Goal: Task Accomplishment & Management: Use online tool/utility

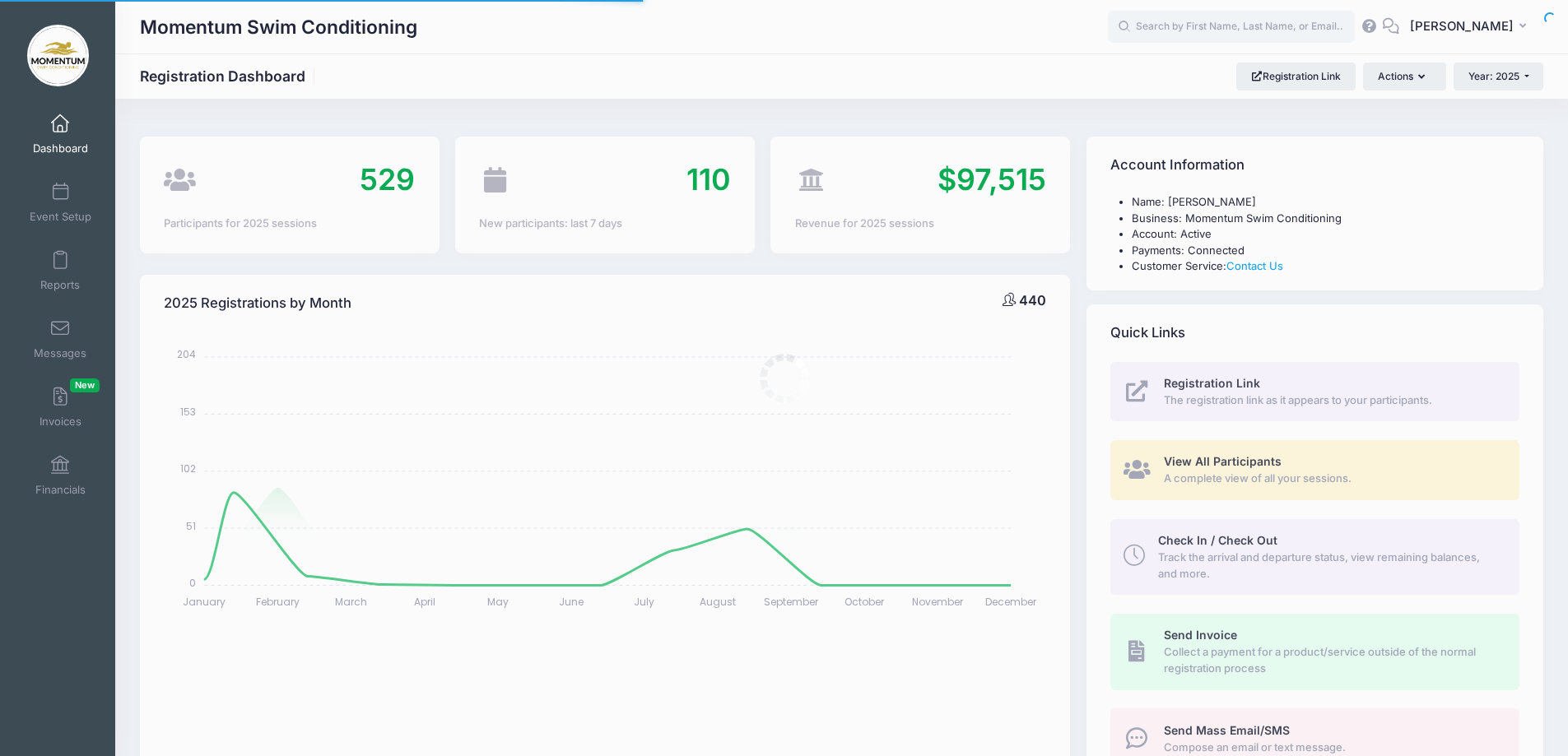
select select
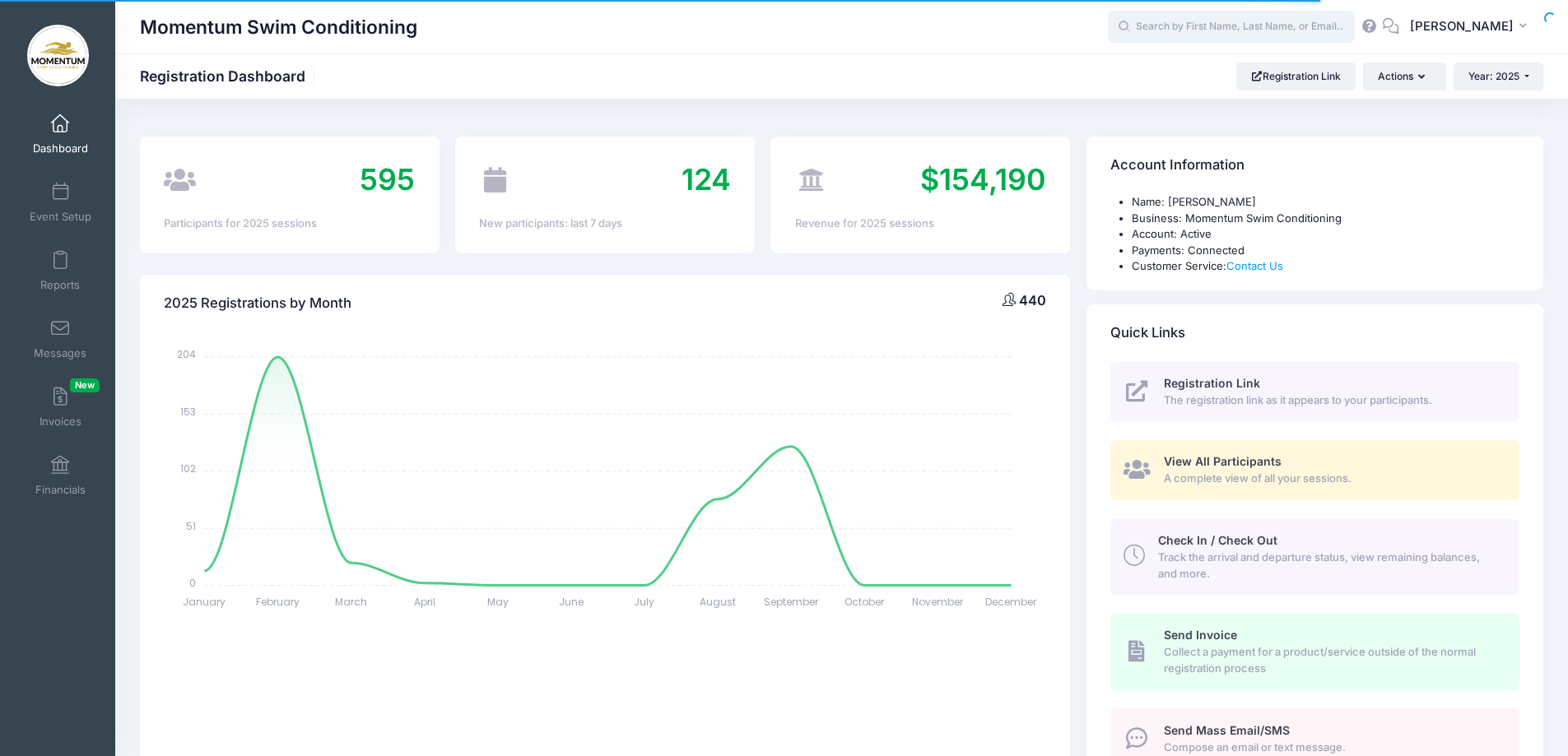
drag, startPoint x: 1188, startPoint y: 25, endPoint x: 1178, endPoint y: 37, distance: 15.6
click at [1182, 35] on input "text" at bounding box center [1231, 28] width 247 height 33
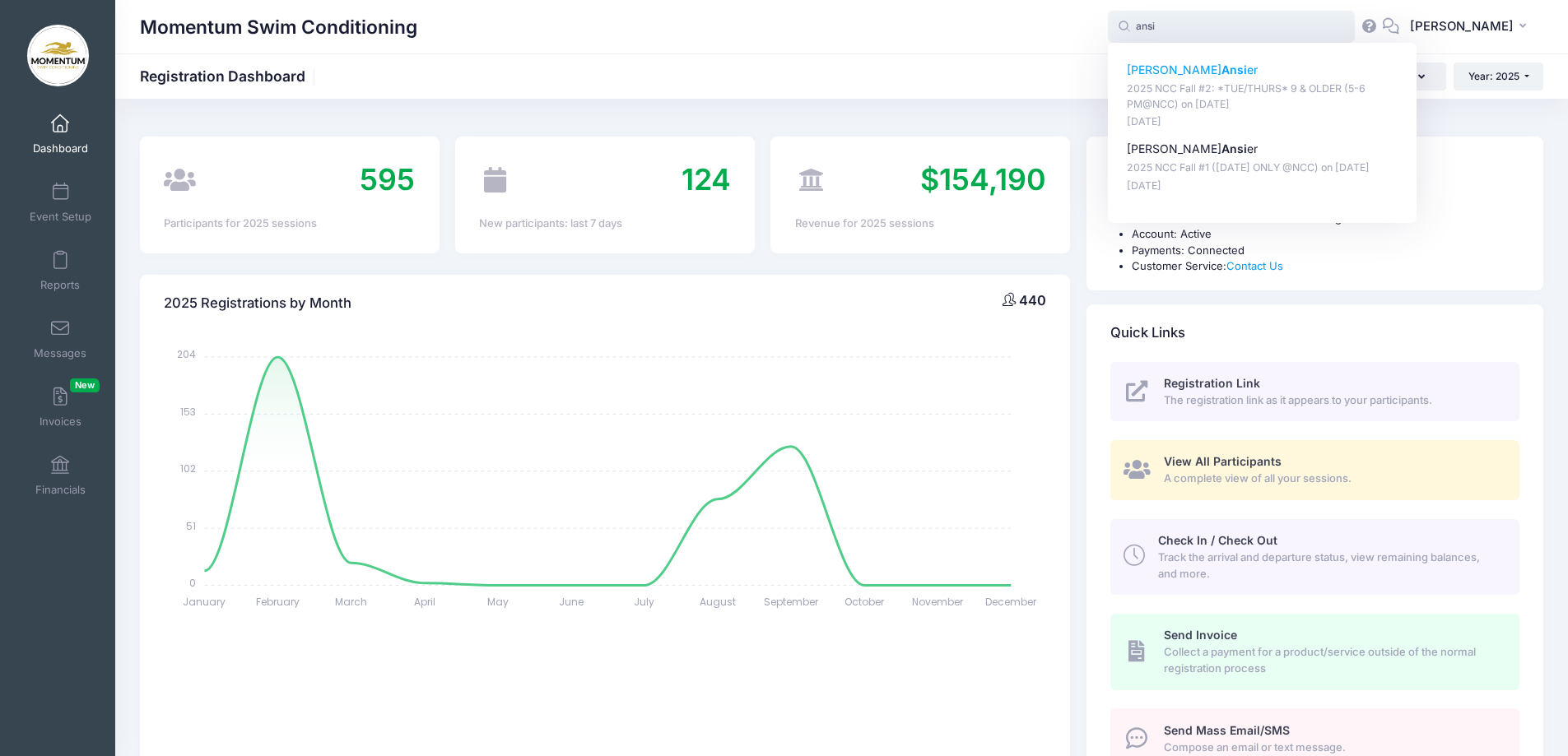
click at [1177, 69] on p "Collette Ansi er" at bounding box center [1262, 70] width 271 height 17
type input "Collette Ansier (2025 NCC Fall #2: *TUE/THURS* 9 &amp; OLDER (5-6 PM@NCC), Nov-…"
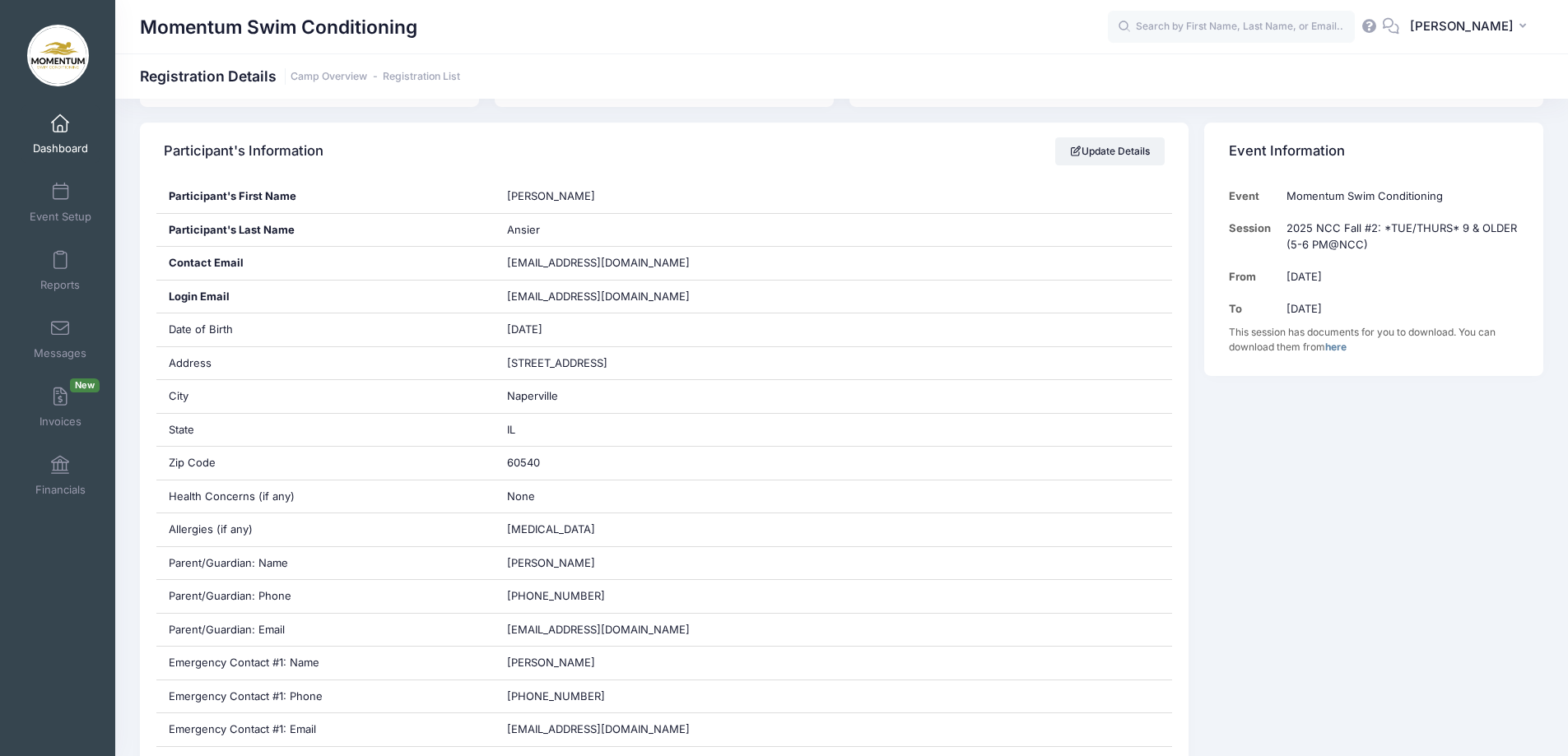
scroll to position [247, 0]
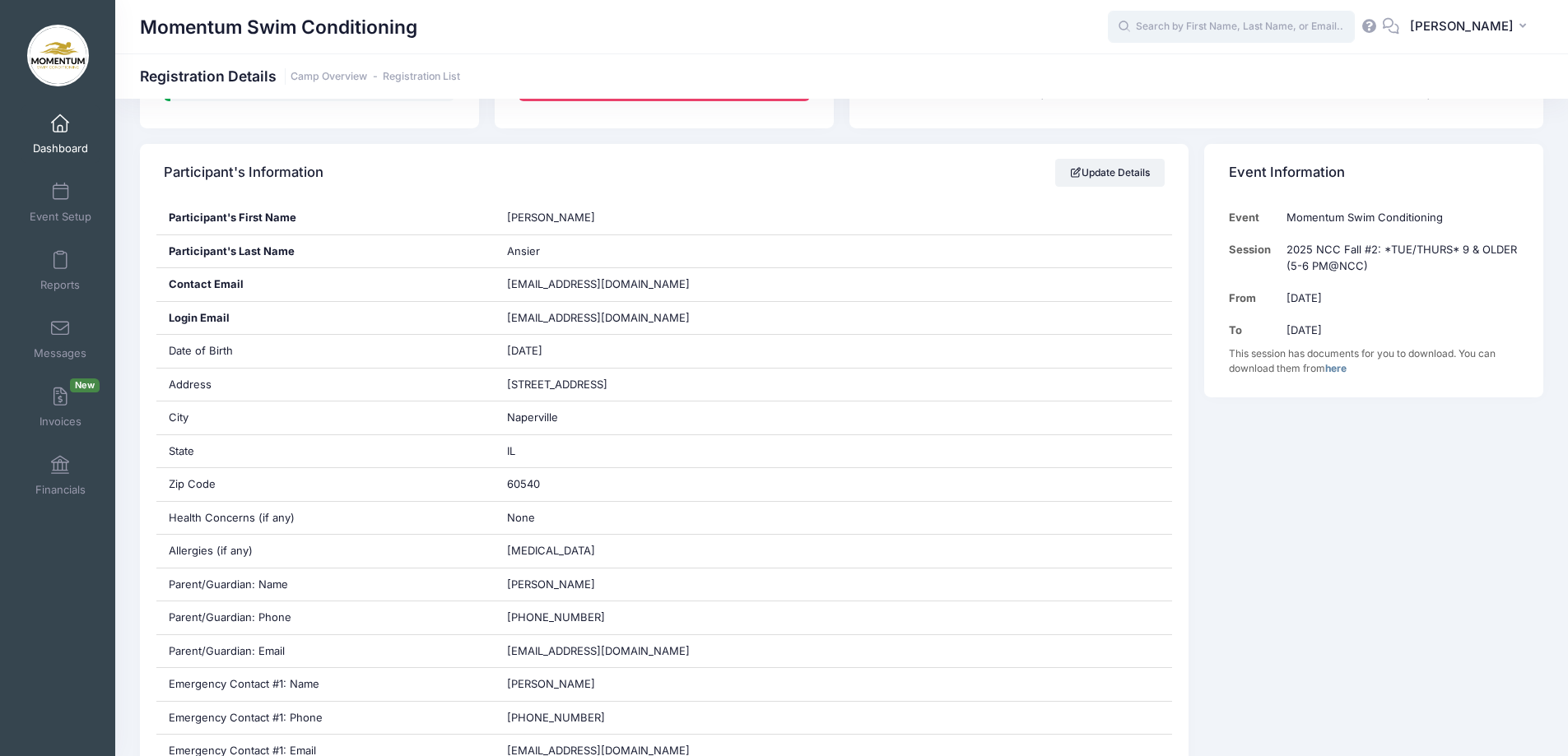
click at [1176, 28] on input "text" at bounding box center [1231, 28] width 247 height 33
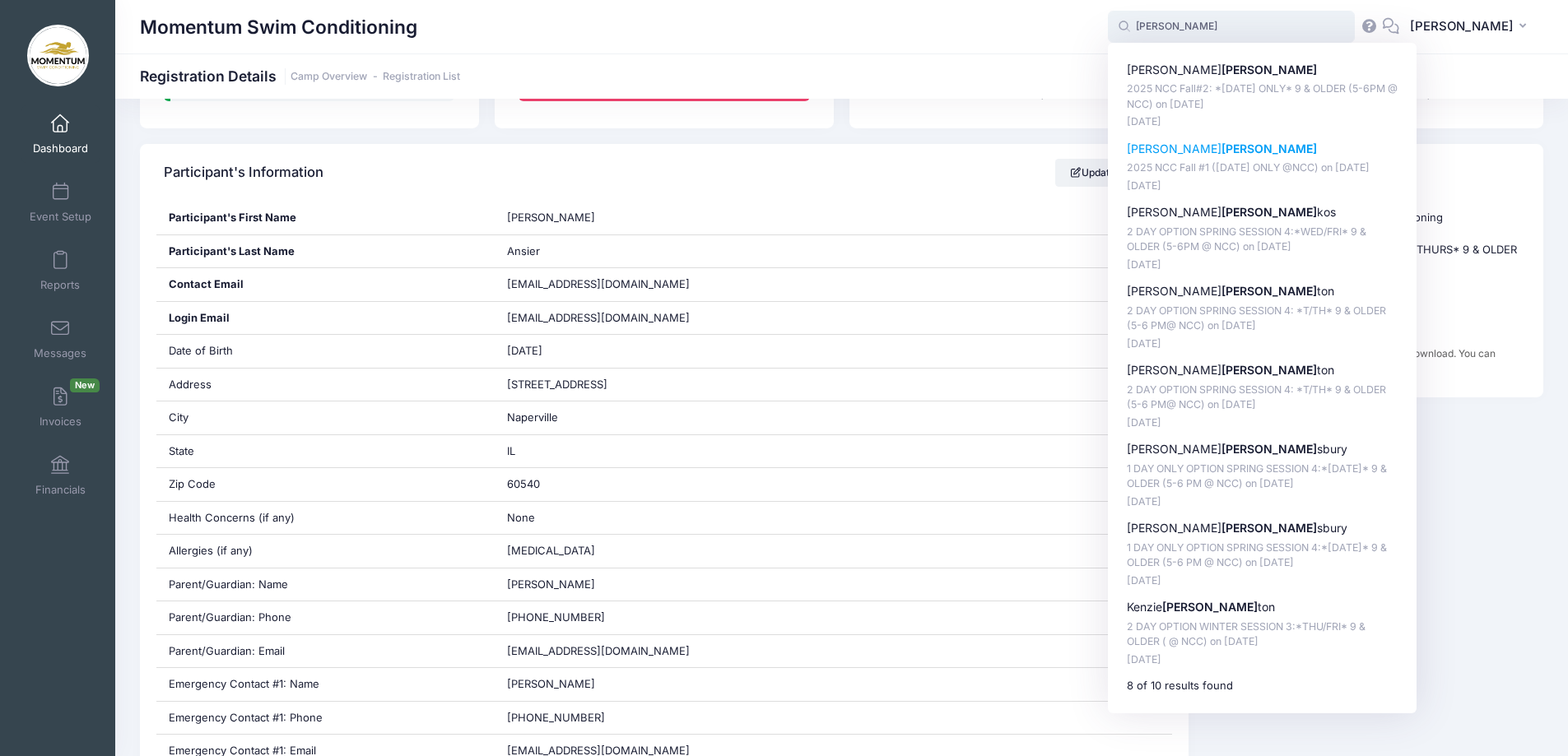
click at [1165, 151] on p "Ana Stan" at bounding box center [1262, 149] width 271 height 17
type input "Ana Stan (2025 NCC Fall #1 (WEDNESDAY ONLY @NCC), Sep-17, 2025)"
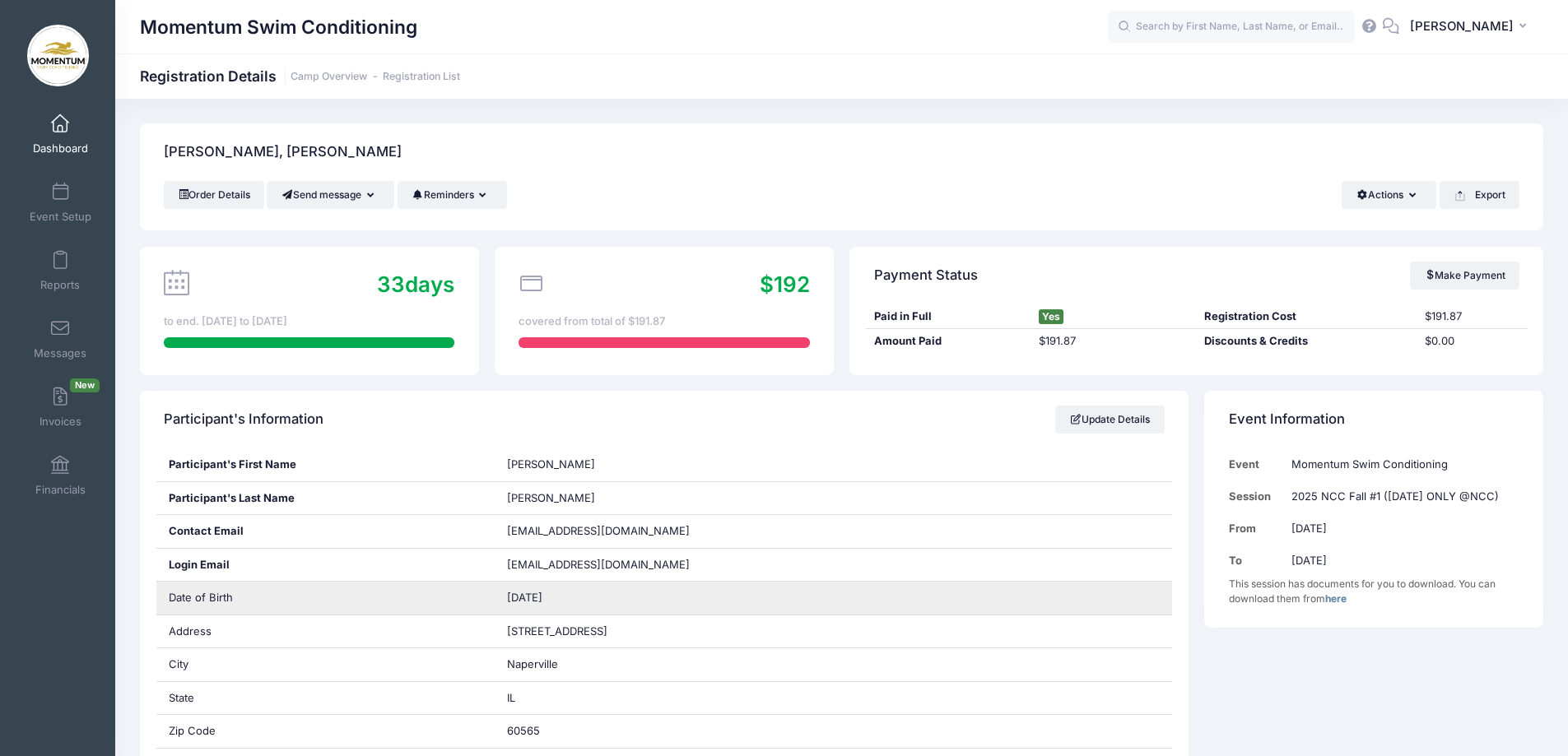
scroll to position [247, 0]
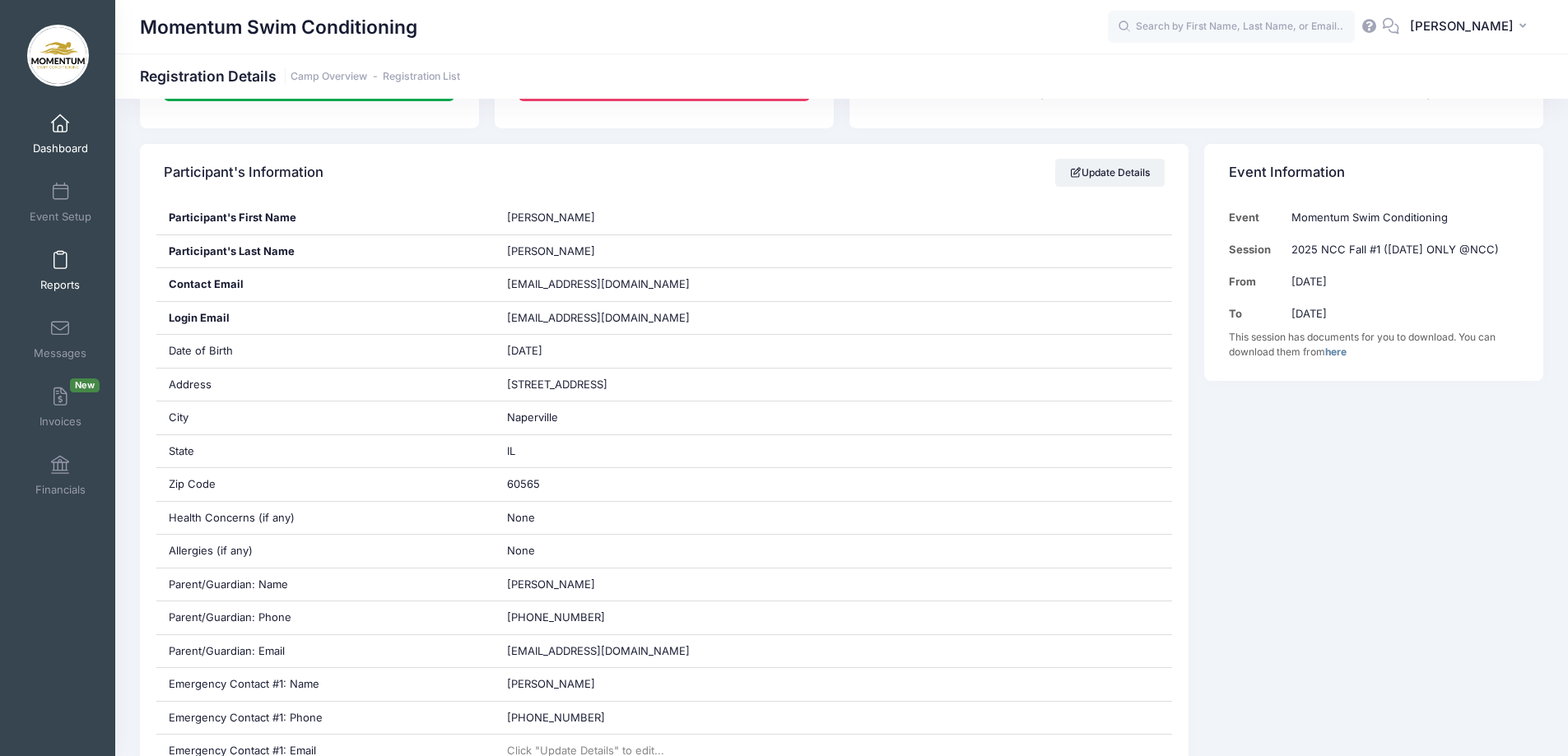
click at [49, 279] on span "Reports" at bounding box center [60, 285] width 40 height 14
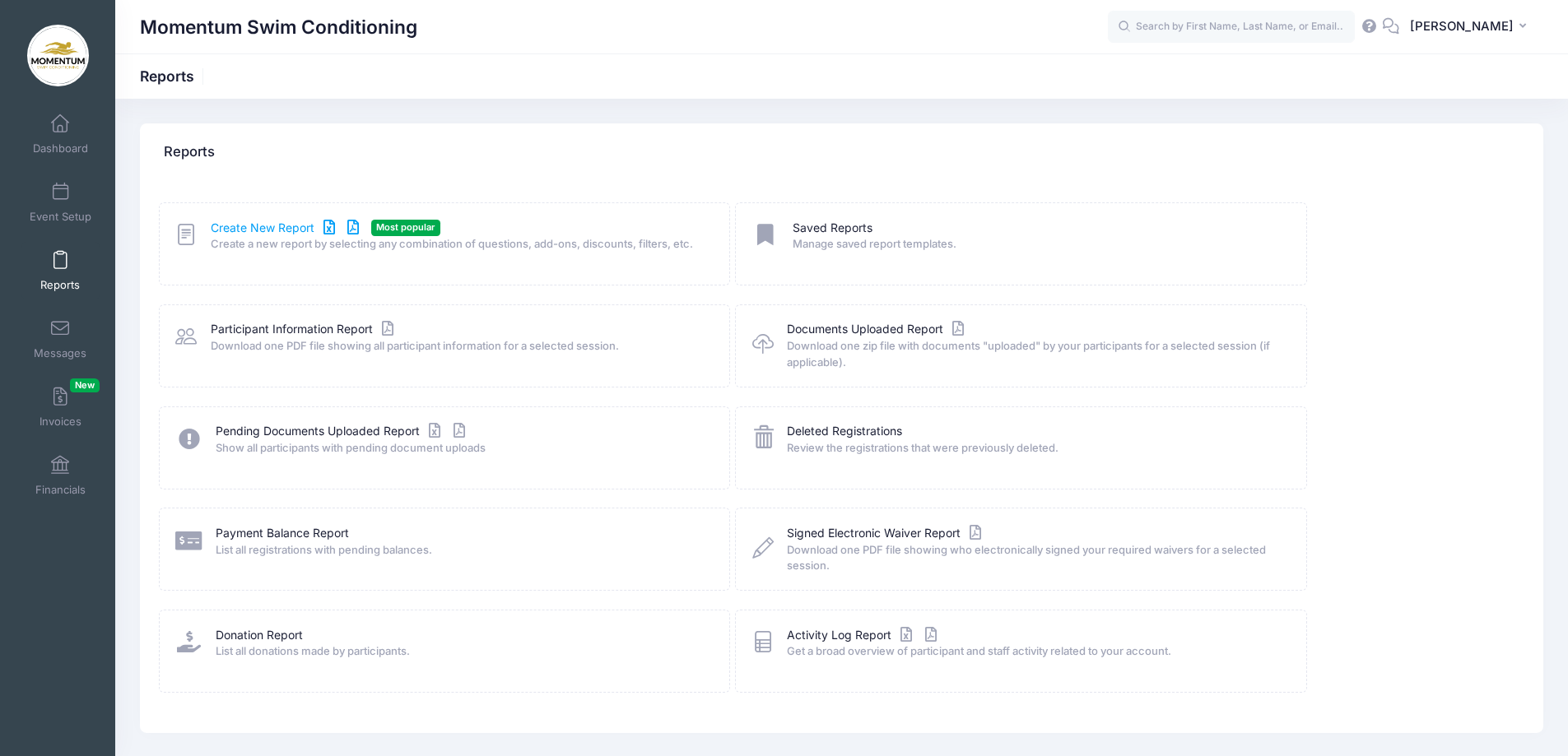
click at [248, 231] on link "Create New Report" at bounding box center [287, 228] width 153 height 17
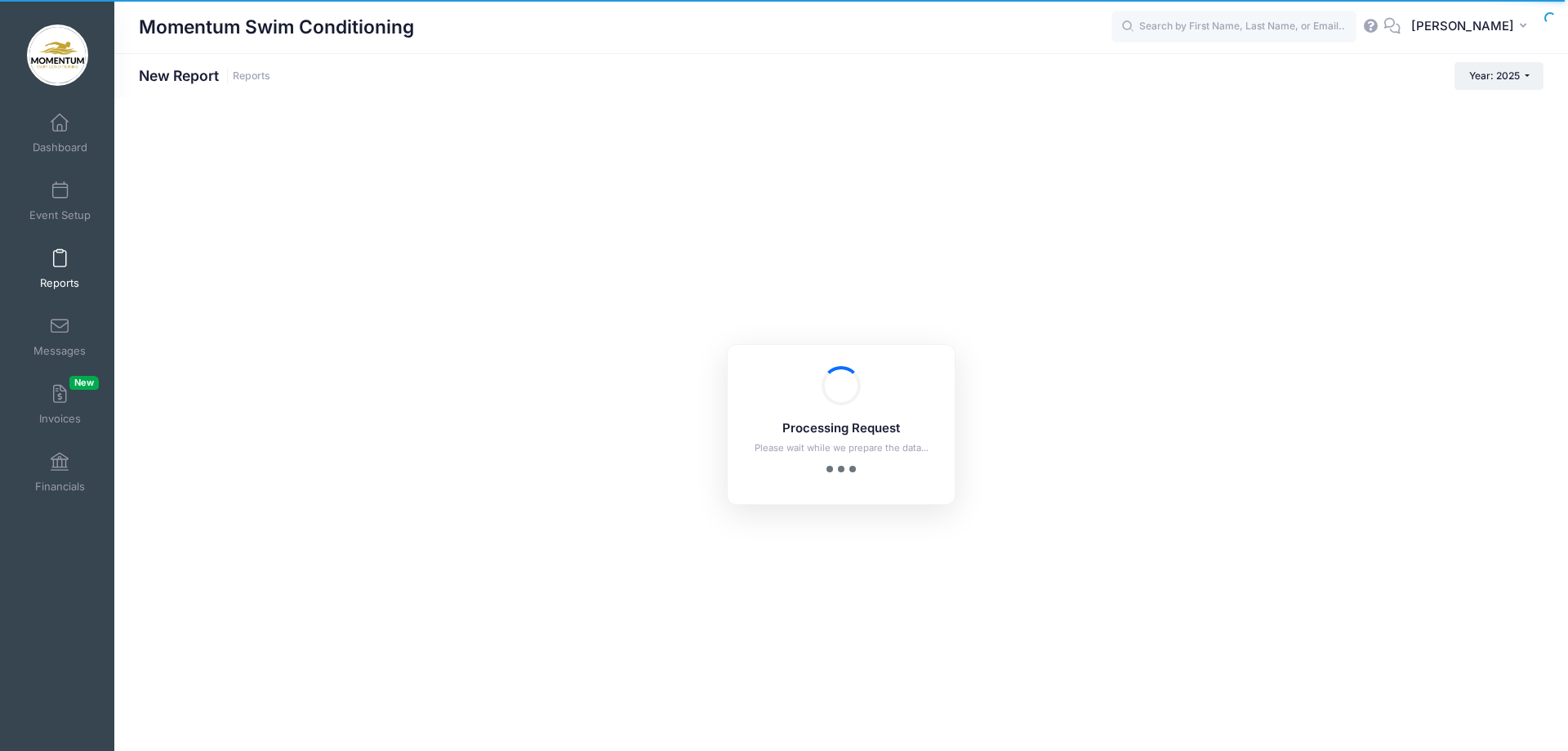
checkbox input "true"
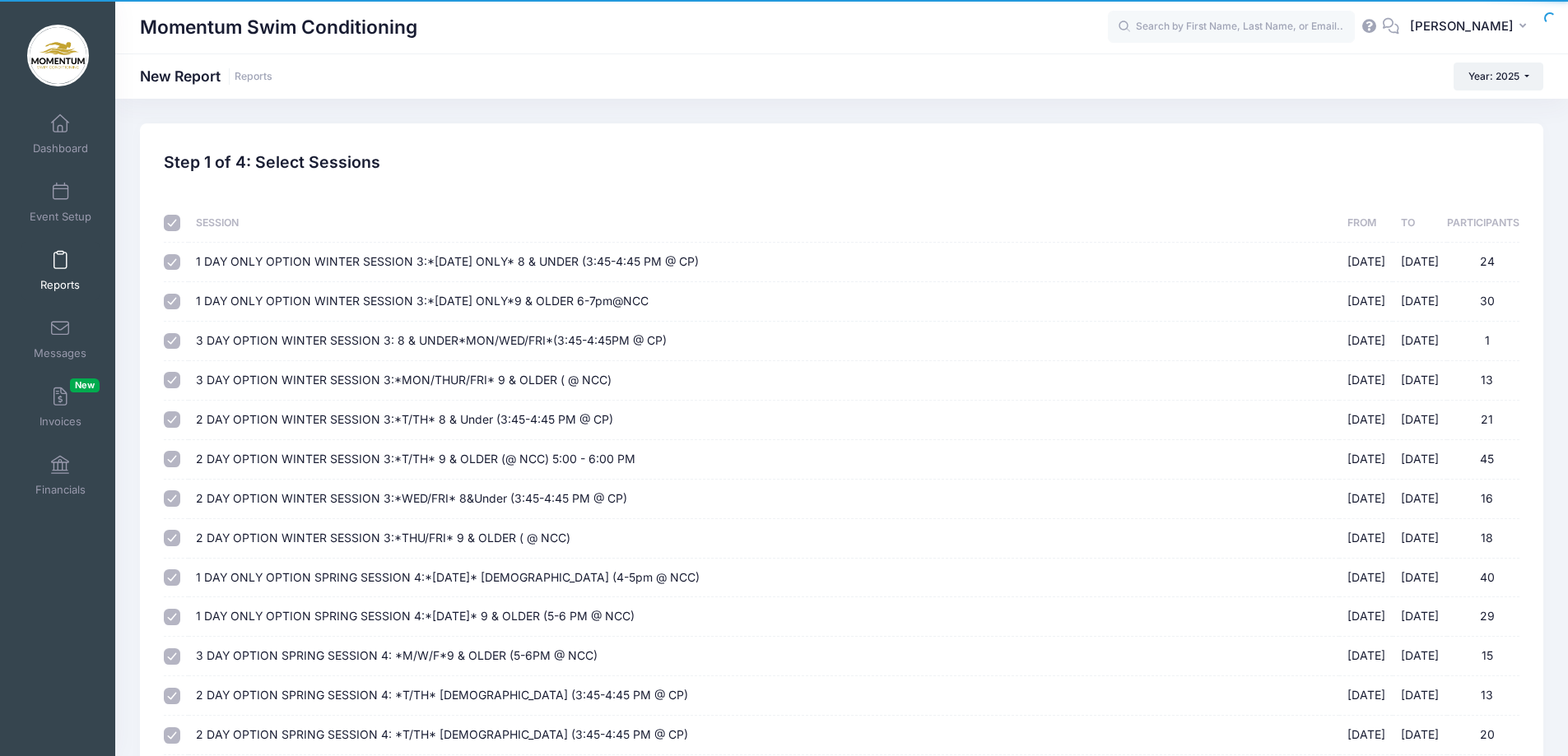
click at [176, 220] on input "checkbox" at bounding box center [172, 223] width 17 height 17
checkbox input "false"
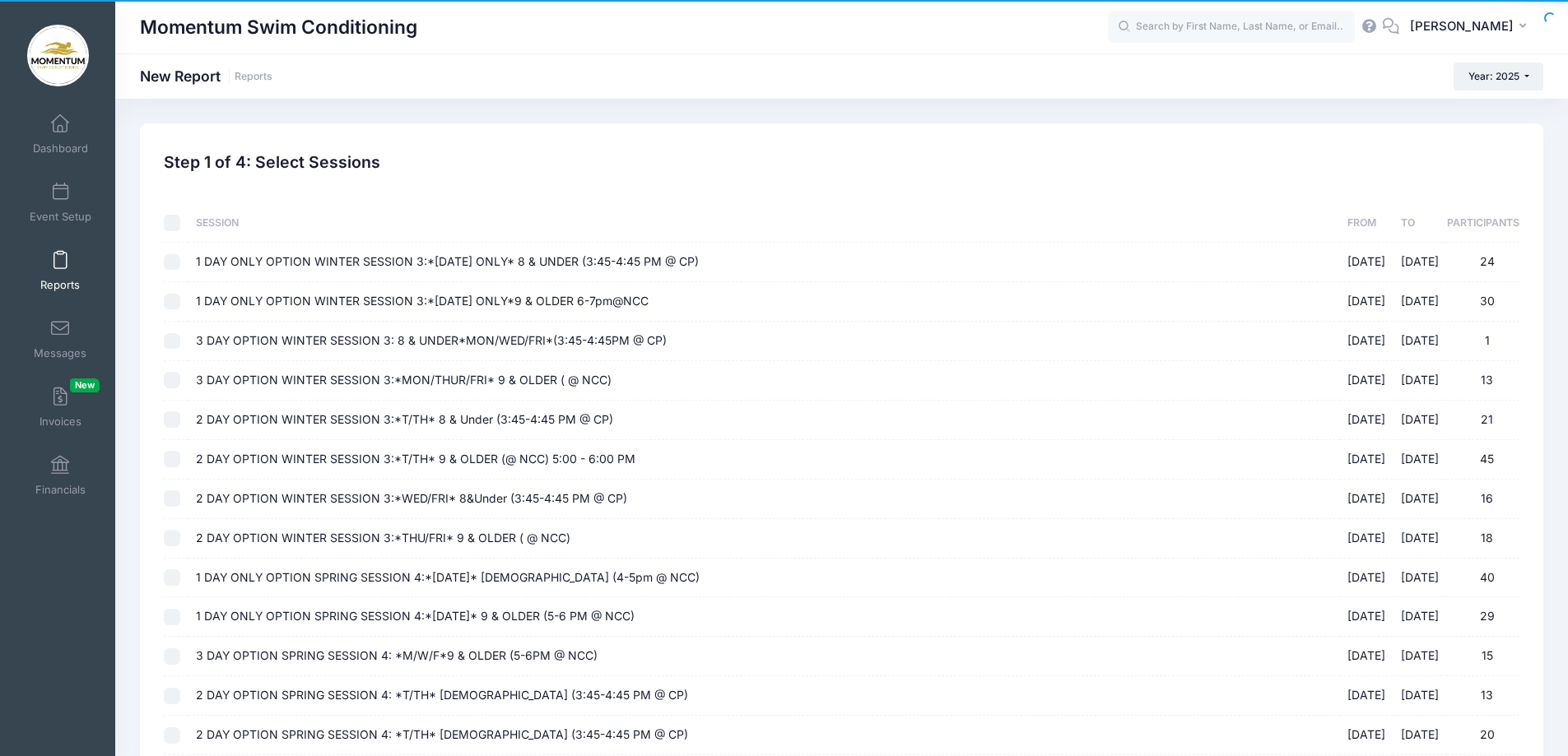
checkbox input "false"
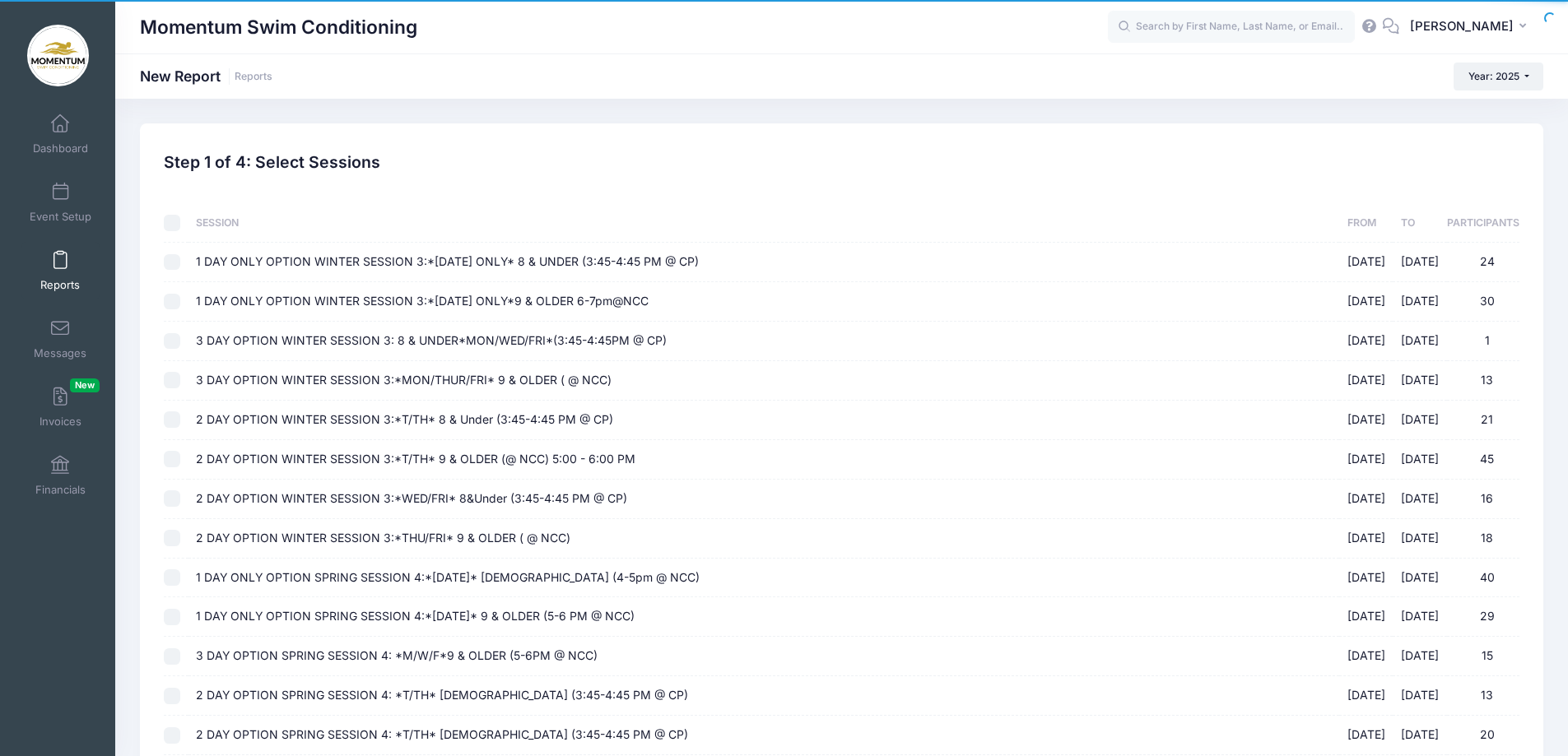
checkbox input "false"
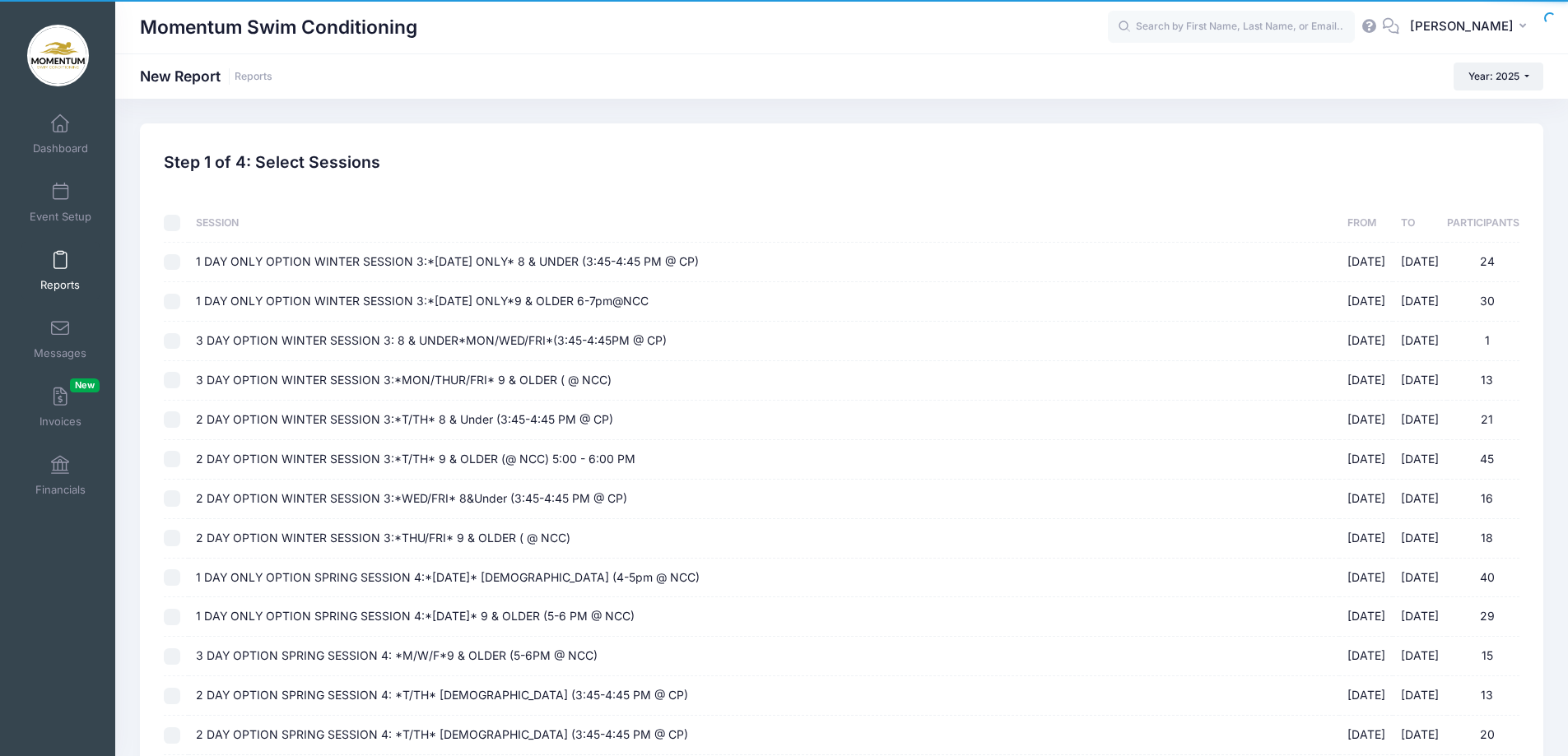
checkbox input "false"
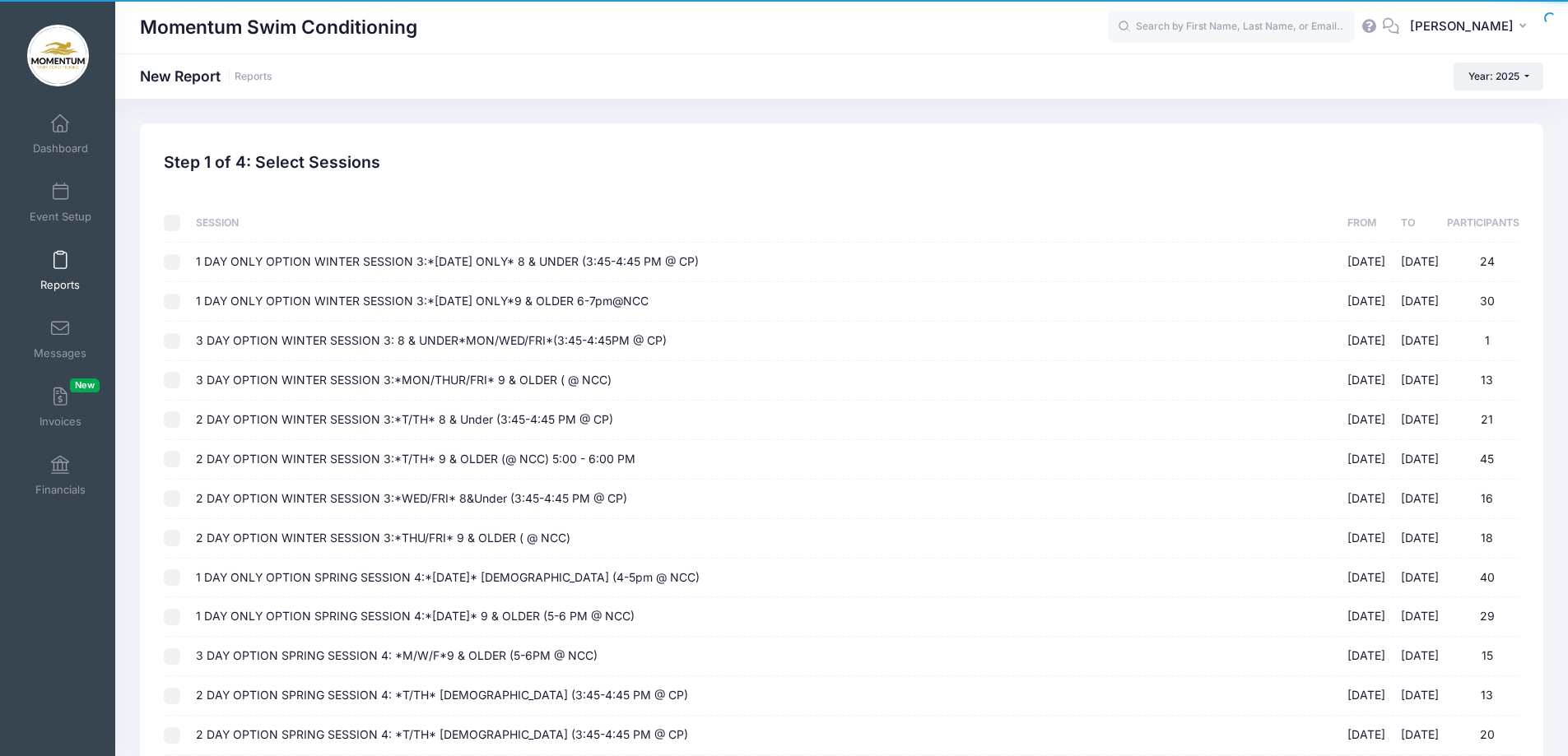
checkbox input "false"
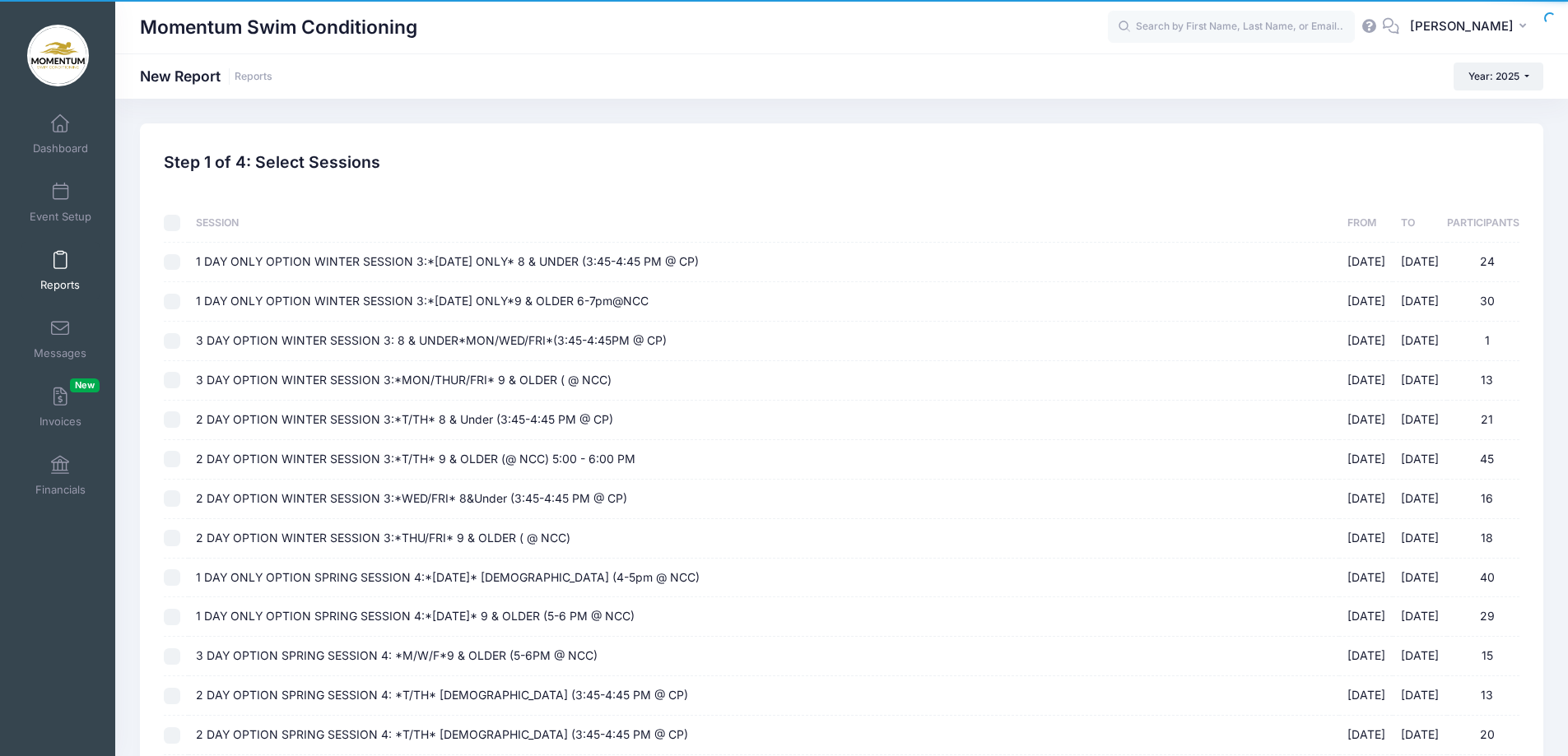
checkbox input "false"
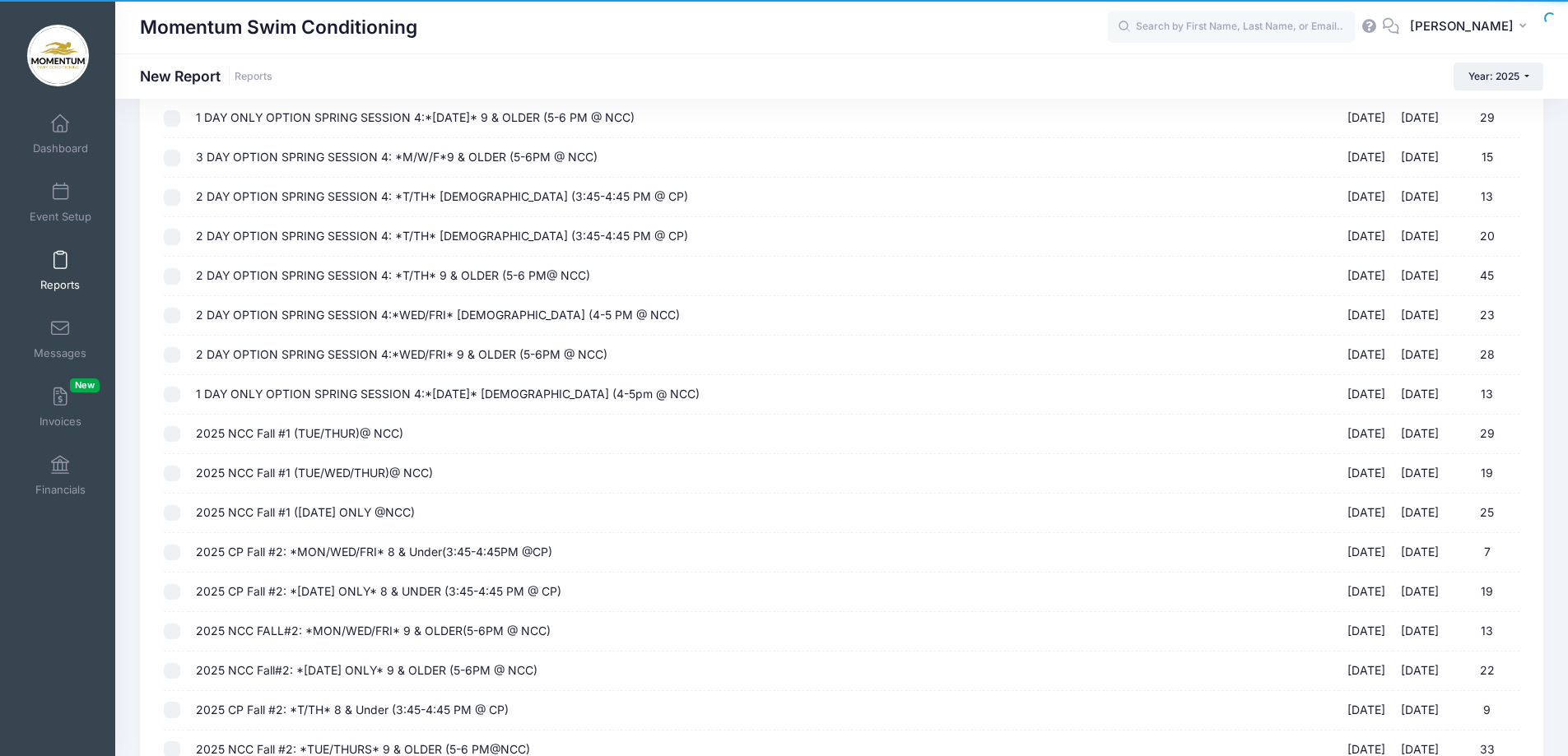
scroll to position [756, 0]
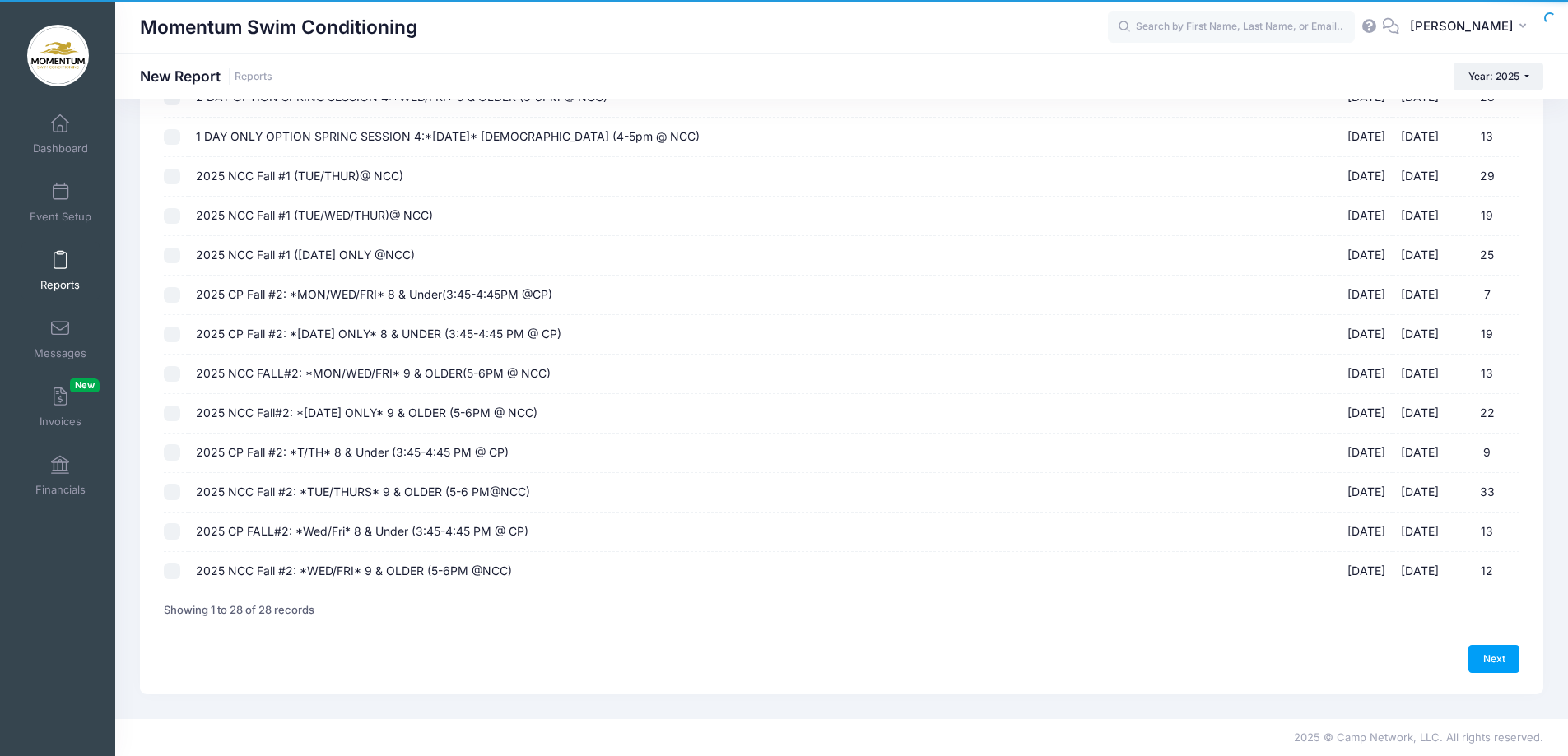
click at [173, 255] on input "2025 NCC Fall #1 ([DATE] ONLY @NCC) [DATE] - [DATE] 25" at bounding box center [172, 256] width 17 height 17
checkbox input "true"
click at [169, 216] on input "2025 NCC Fall #1 (TUE/WED/THUR)@ NCC) [DATE] - [DATE] 19" at bounding box center [172, 217] width 17 height 17
checkbox input "false"
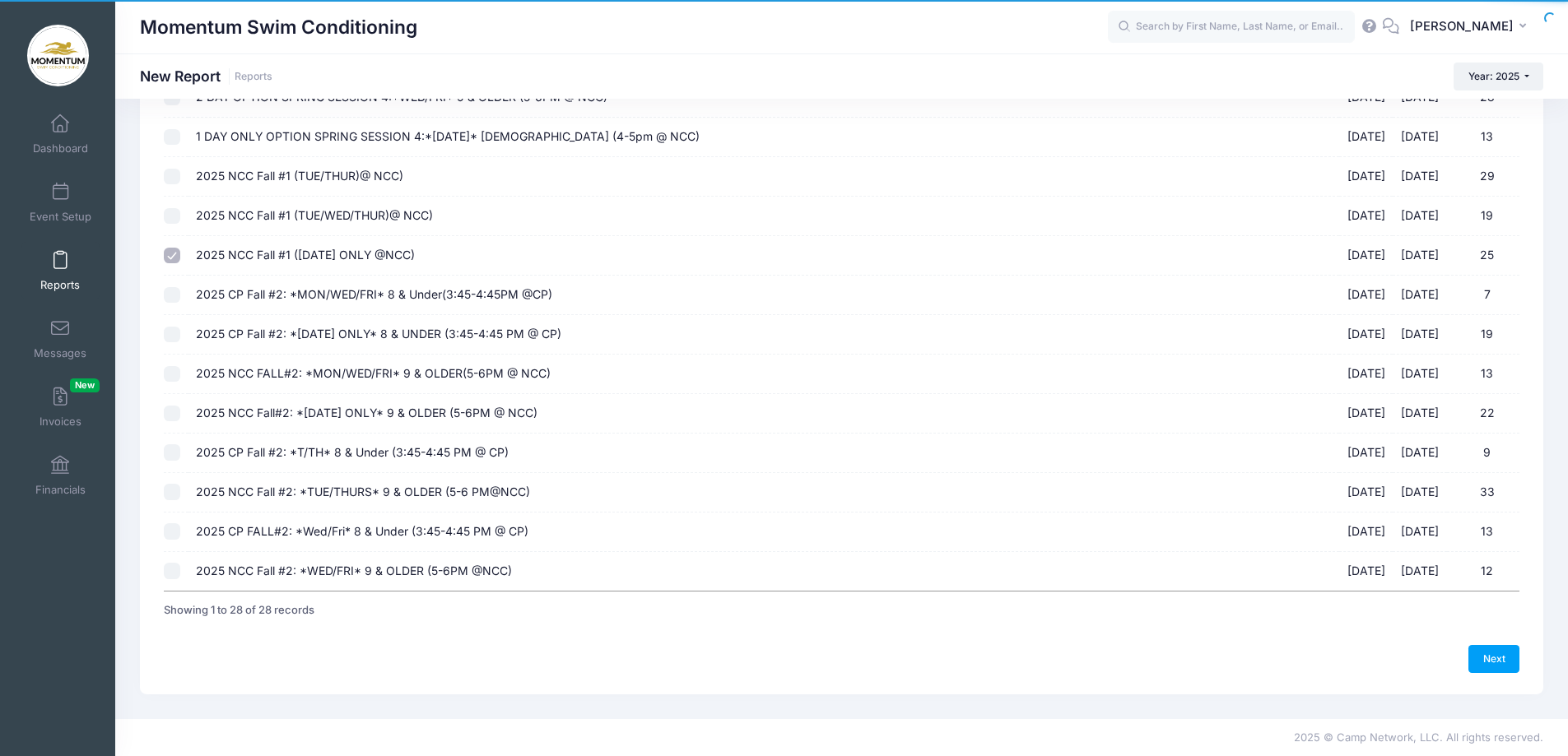
click at [176, 177] on input "2025 NCC Fall #1 (TUE/THUR)@ NCC) [DATE] - [DATE] 29" at bounding box center [172, 177] width 17 height 17
checkbox input "true"
click at [1494, 657] on link "Next" at bounding box center [1494, 659] width 51 height 28
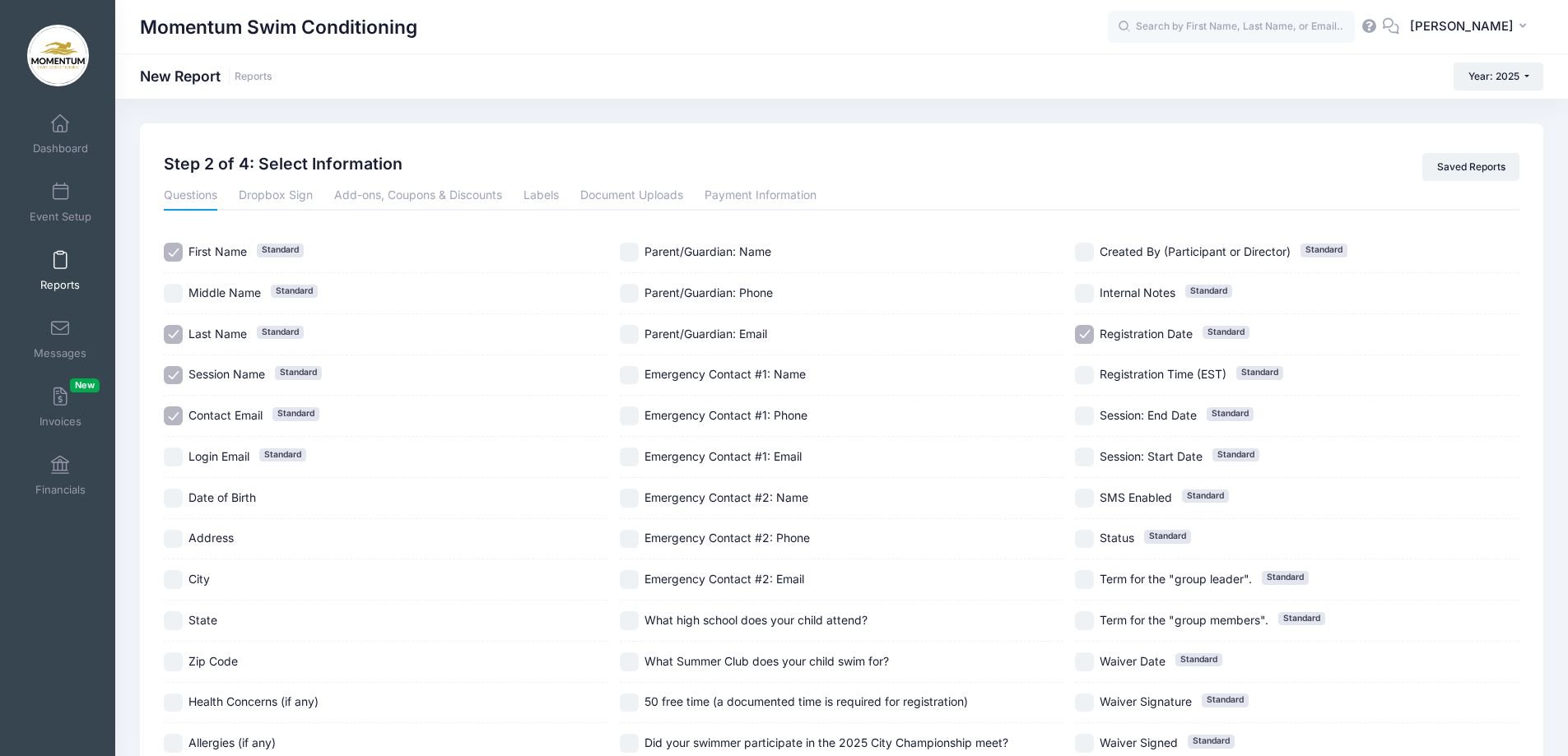
click at [175, 374] on input "Session Name Standard" at bounding box center [173, 375] width 19 height 19
checkbox input "false"
click at [174, 409] on input "Contact Email Standard" at bounding box center [173, 415] width 19 height 19
checkbox input "false"
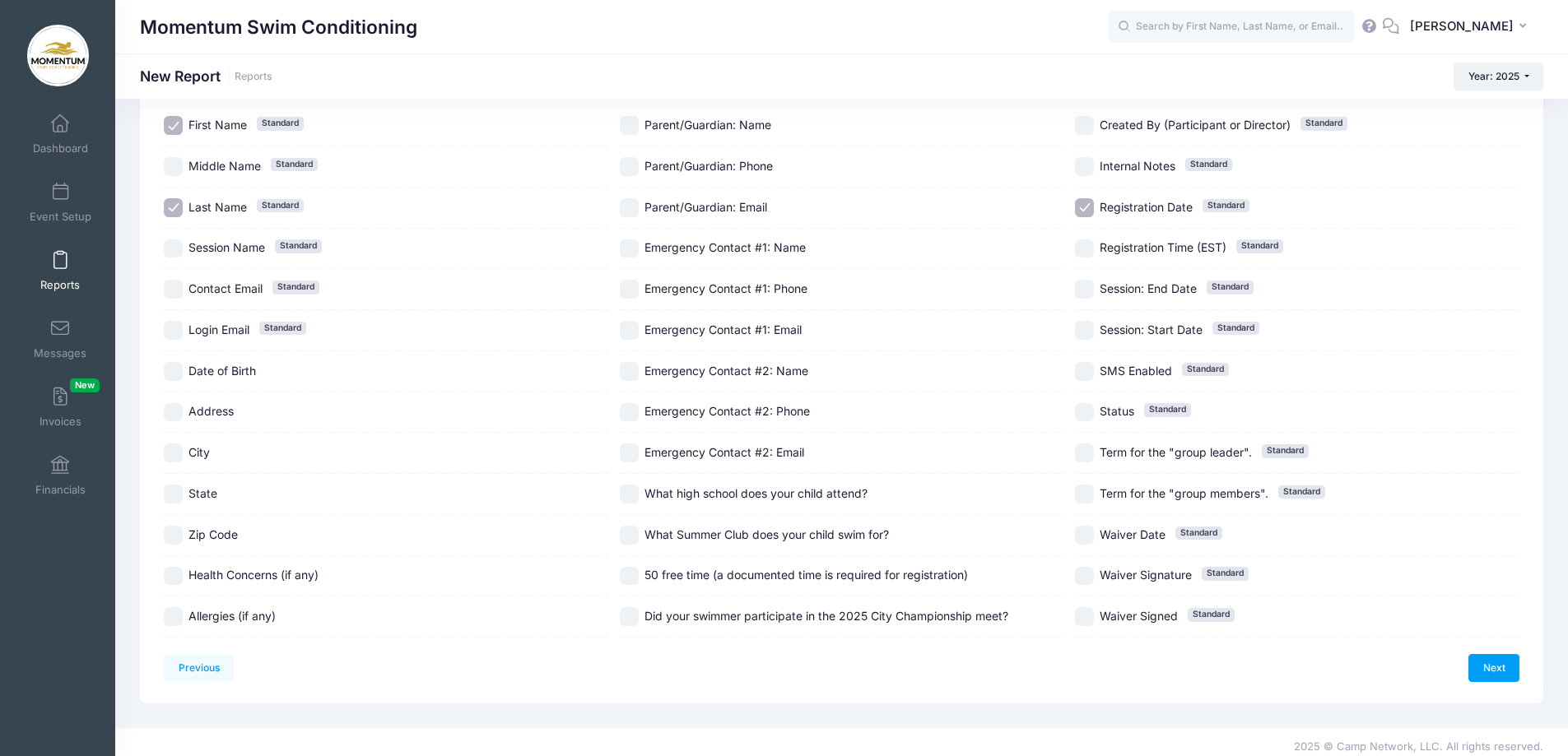
scroll to position [136, 0]
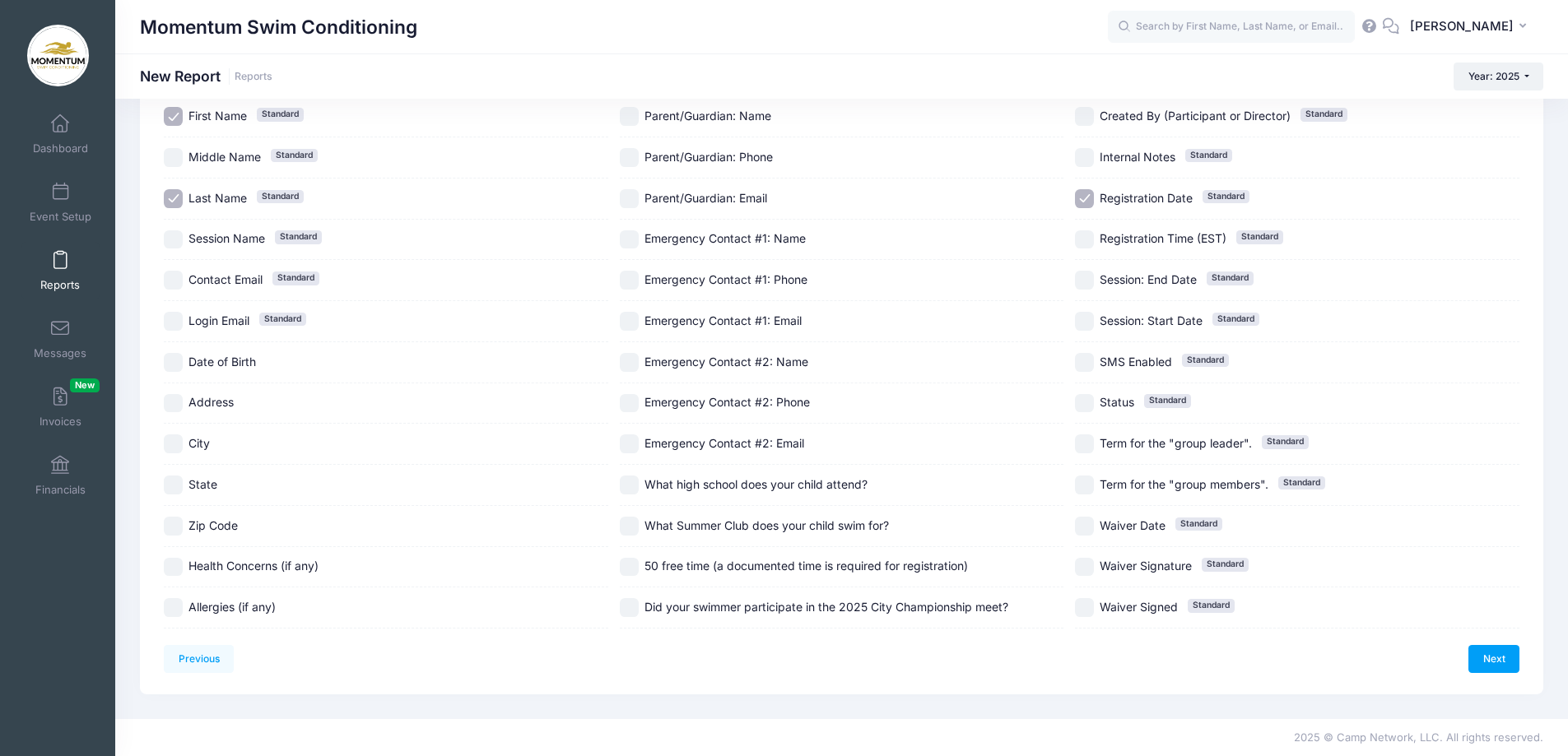
click at [170, 359] on input "Date of Birth" at bounding box center [173, 362] width 19 height 19
checkbox input "true"
click at [171, 404] on input "Address" at bounding box center [173, 403] width 19 height 19
checkbox input "true"
click at [180, 442] on input "City" at bounding box center [173, 444] width 19 height 19
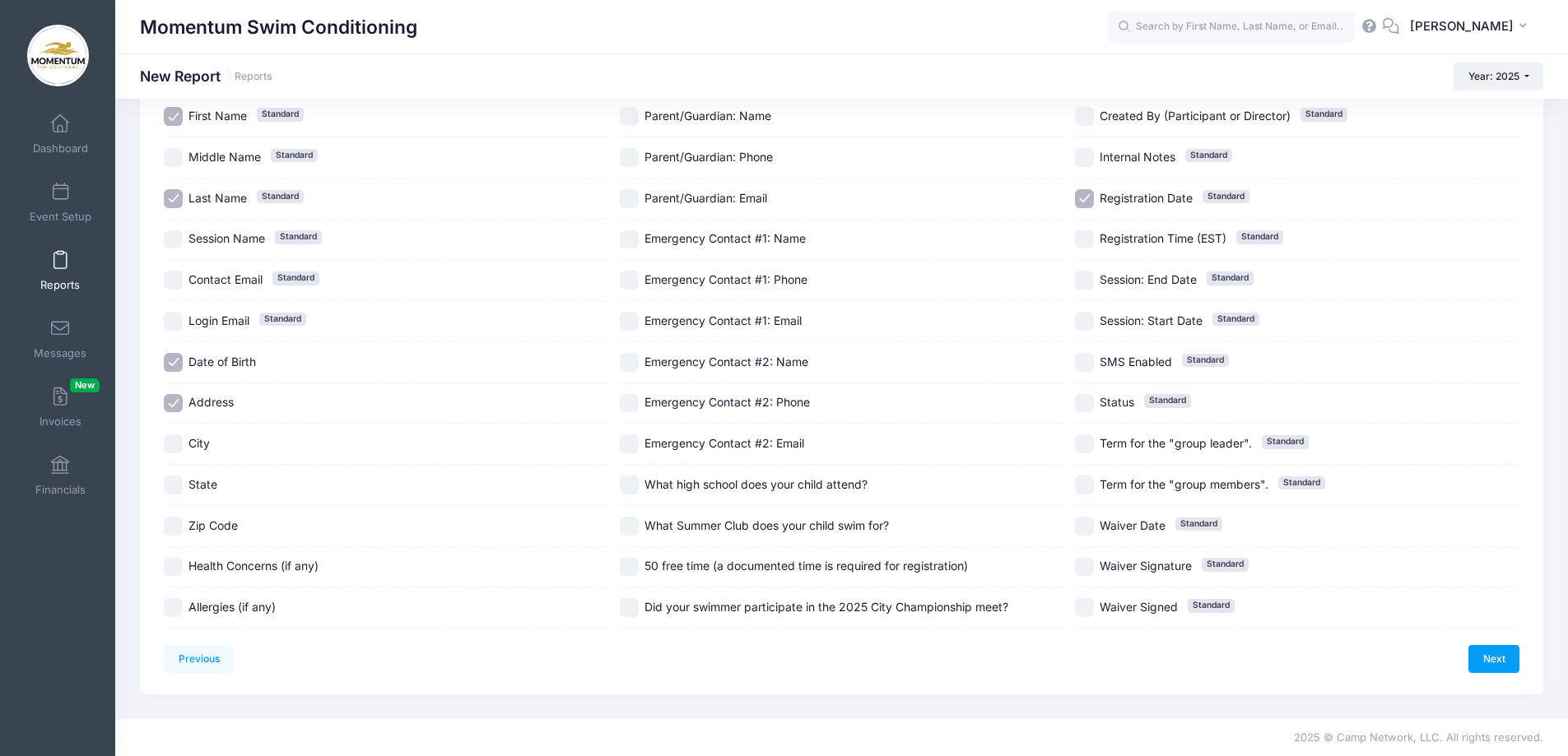
checkbox input "true"
click at [174, 480] on input "State" at bounding box center [173, 485] width 19 height 19
checkbox input "true"
click at [180, 577] on div "Health Concerns (if any)" at bounding box center [386, 567] width 445 height 41
checkbox input "true"
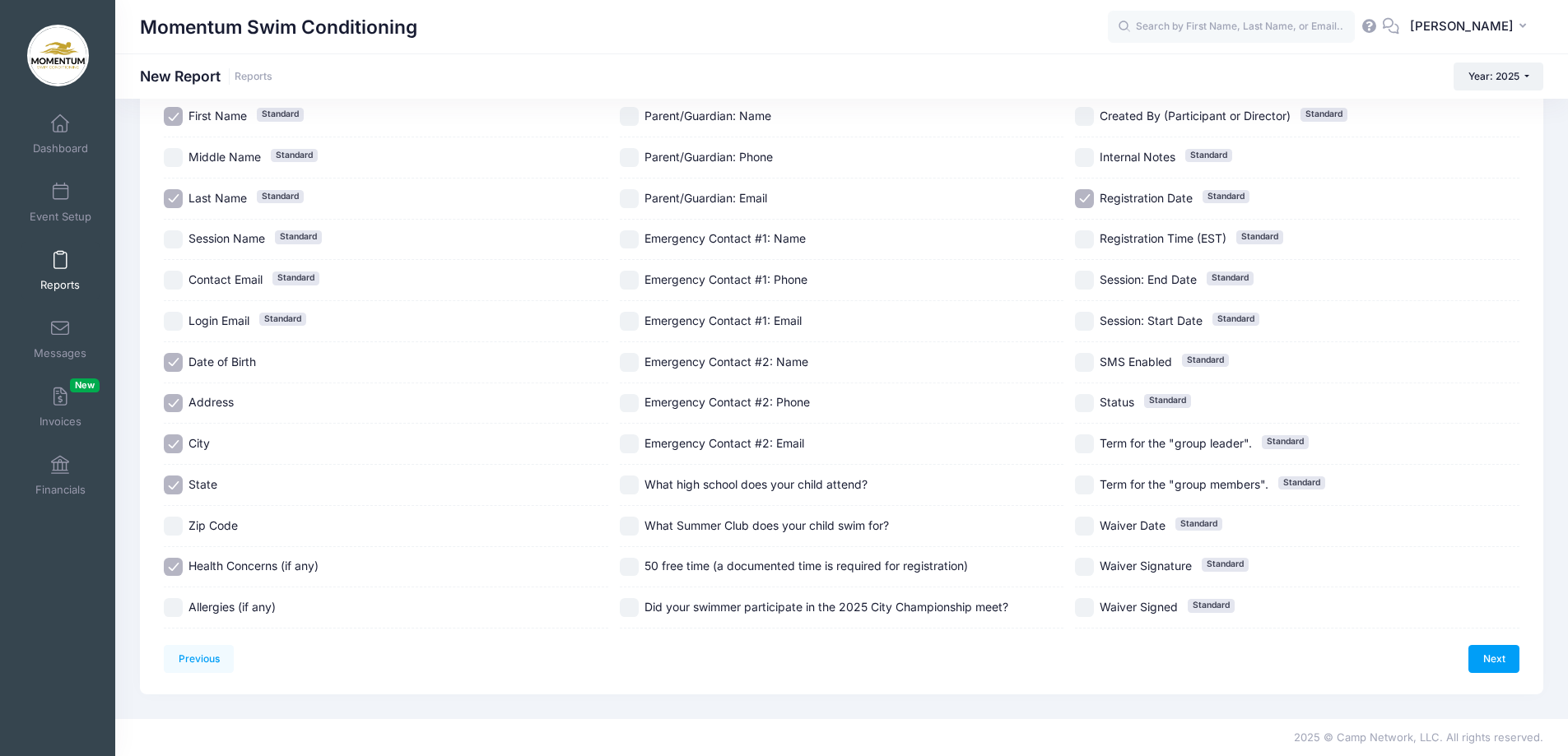
click at [178, 610] on input "Allergies (if any)" at bounding box center [173, 607] width 19 height 19
checkbox input "true"
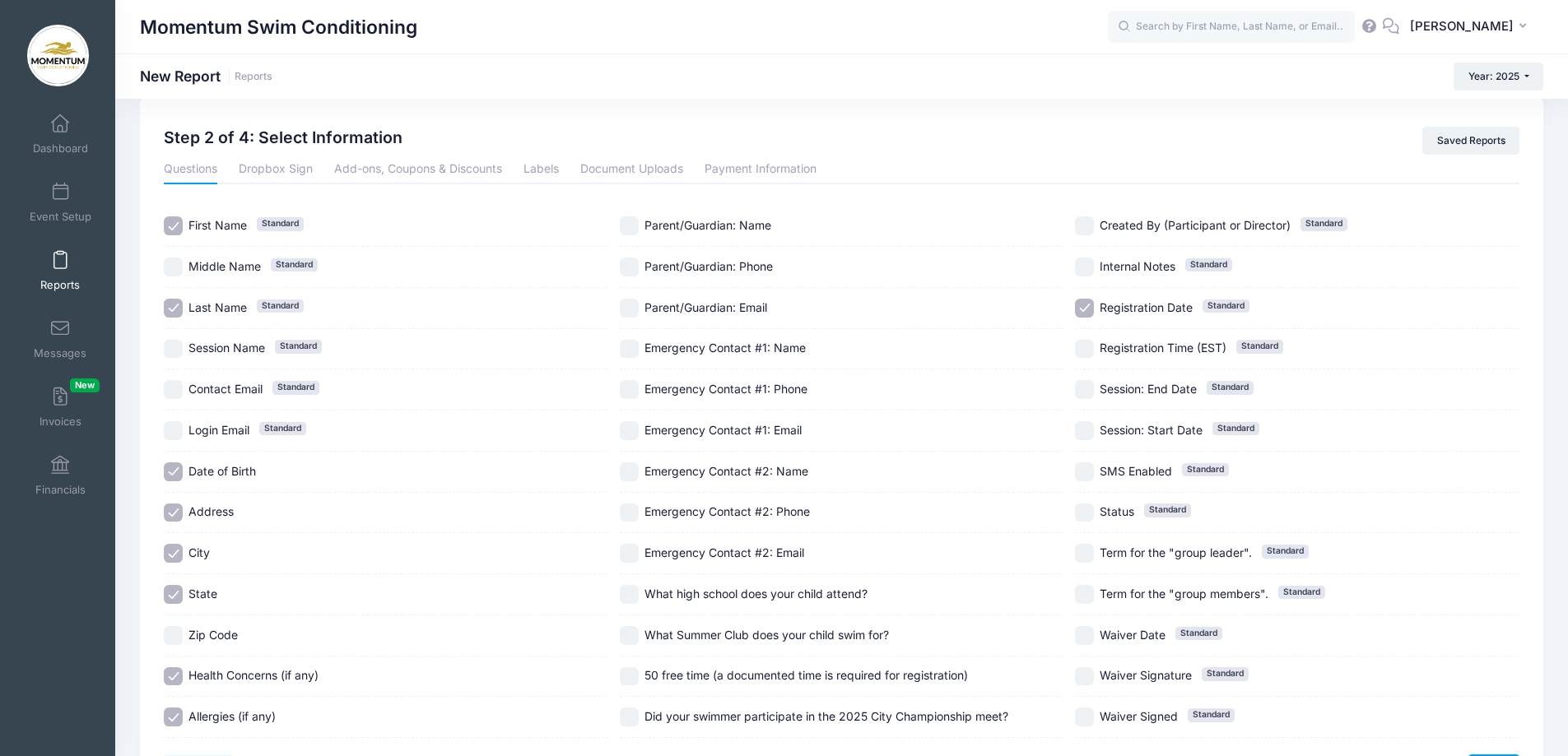
scroll to position [0, 0]
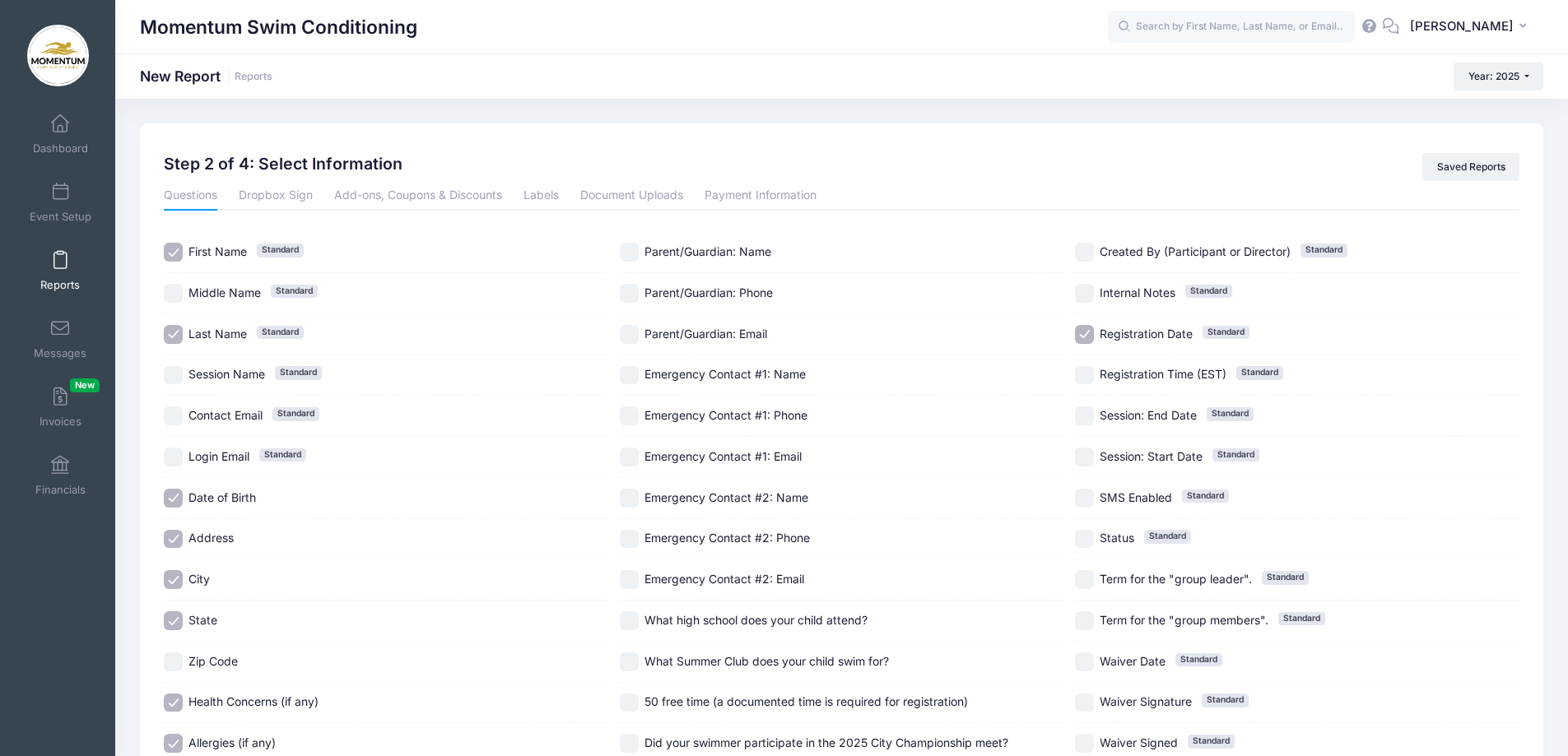
drag, startPoint x: 634, startPoint y: 245, endPoint x: 631, endPoint y: 276, distance: 31.1
click at [634, 248] on input "Parent/Guardian: Name" at bounding box center [629, 252] width 19 height 19
checkbox input "true"
click at [629, 291] on input "Parent/Guardian: Phone" at bounding box center [629, 293] width 19 height 19
checkbox input "true"
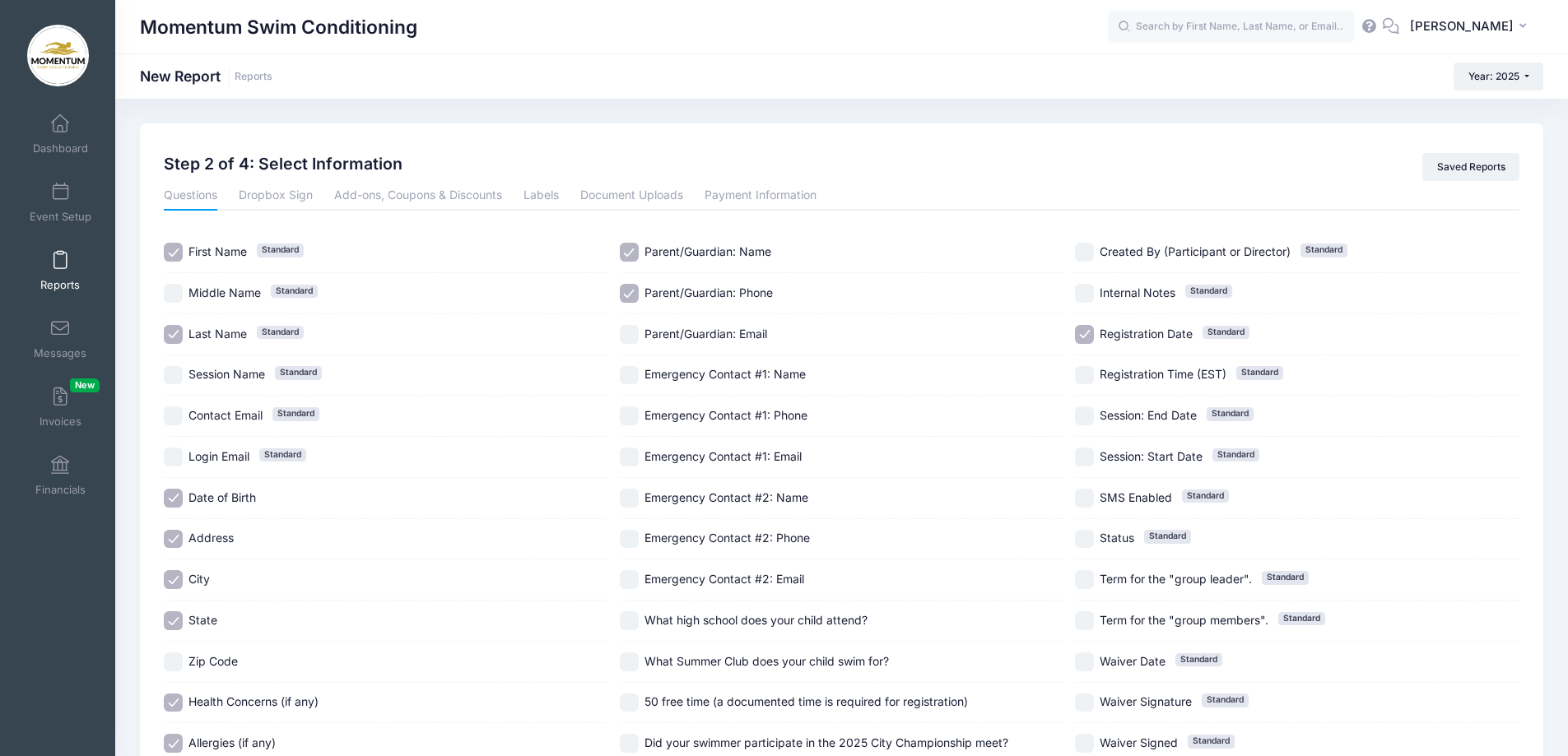
scroll to position [136, 0]
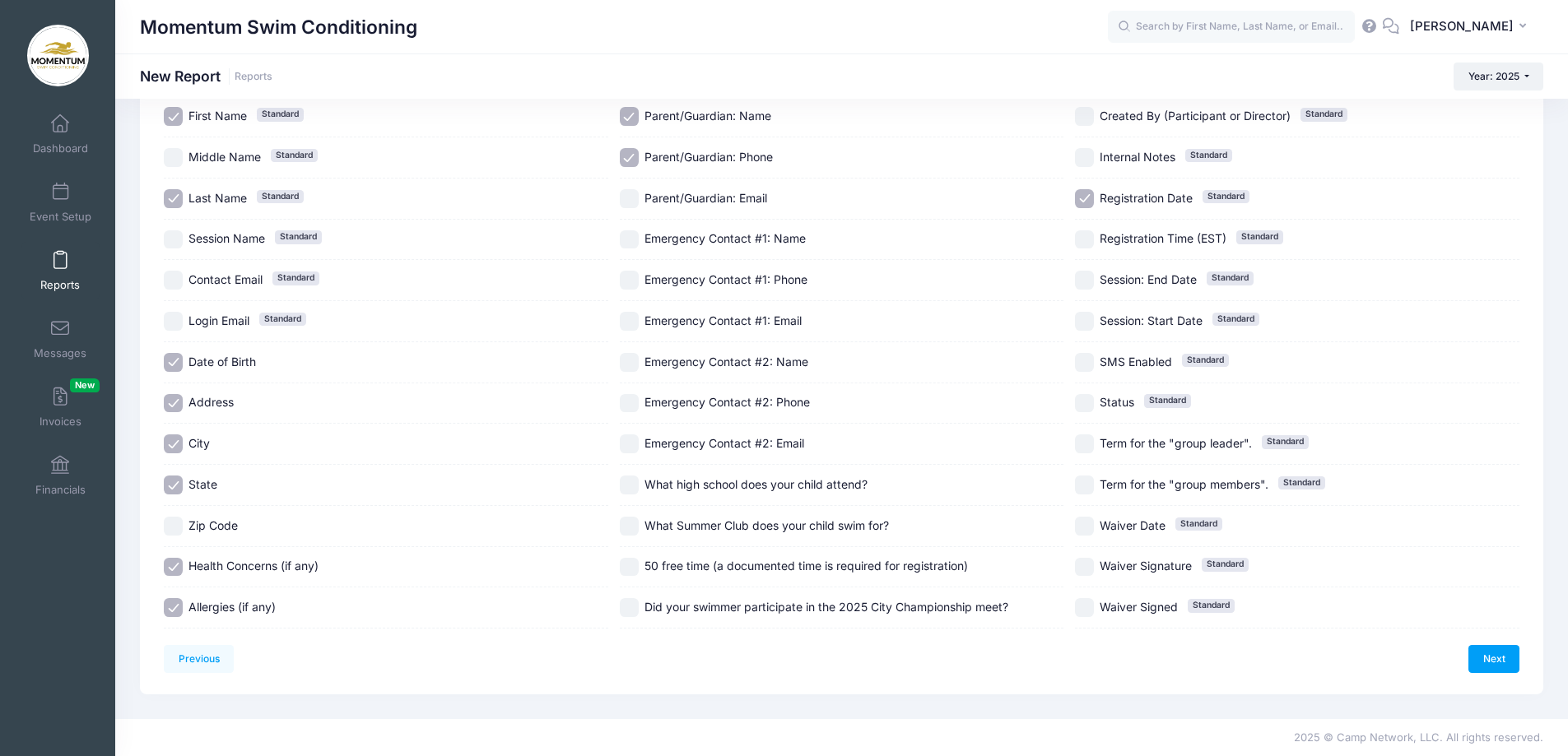
click at [631, 278] on input "Emergency Contact #1: Phone" at bounding box center [629, 280] width 19 height 19
checkbox input "true"
click at [637, 316] on input "Emergency Contact #1: Email" at bounding box center [629, 321] width 19 height 19
click at [630, 321] on input "Emergency Contact #1: Email" at bounding box center [629, 321] width 19 height 19
checkbox input "false"
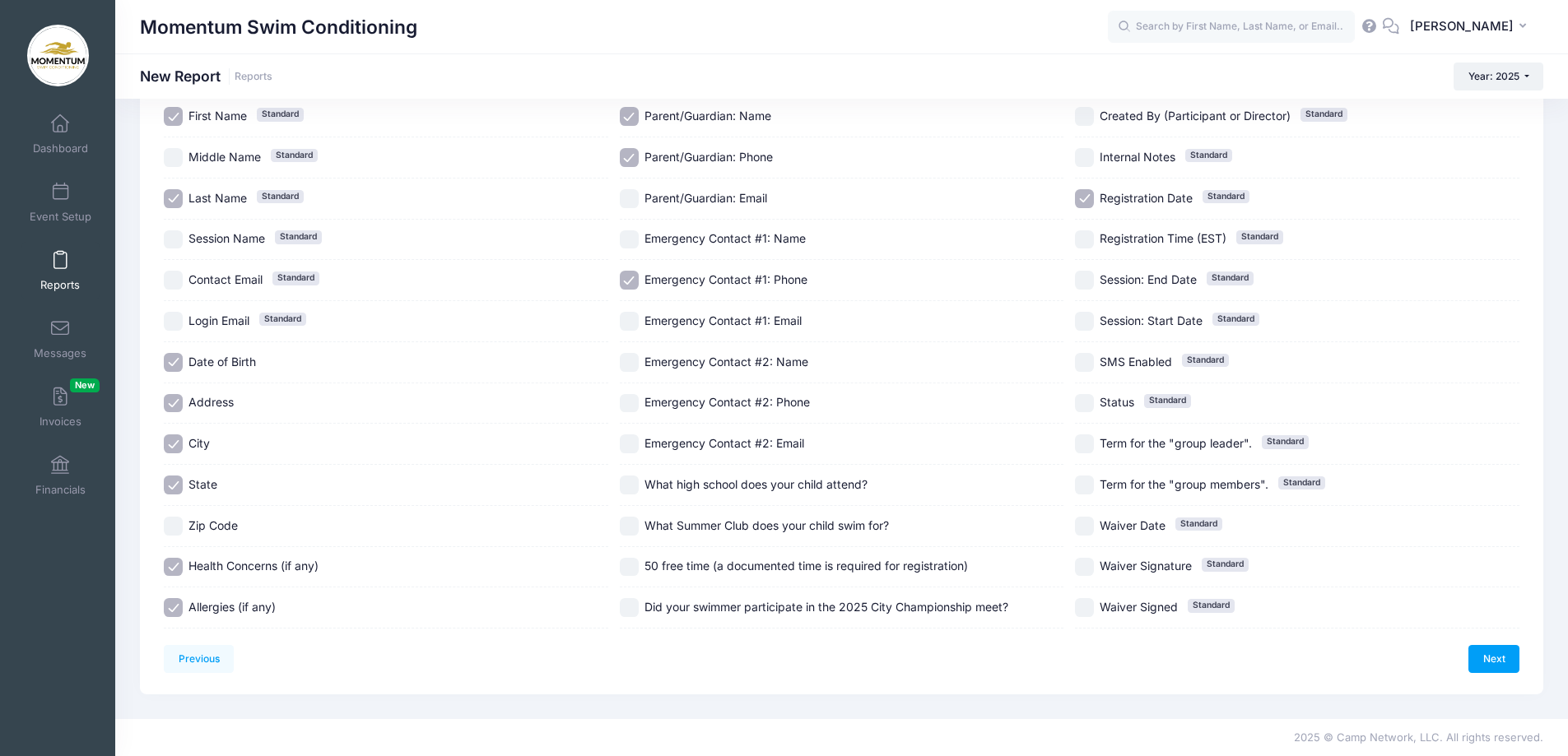
click at [631, 236] on input "Emergency Contact #1: Name" at bounding box center [629, 240] width 19 height 19
checkbox input "true"
click at [632, 360] on input "Emergency Contact #2: Name" at bounding box center [629, 362] width 19 height 19
checkbox input "true"
click at [633, 400] on input "Emergency Contact #2: Phone" at bounding box center [629, 403] width 19 height 19
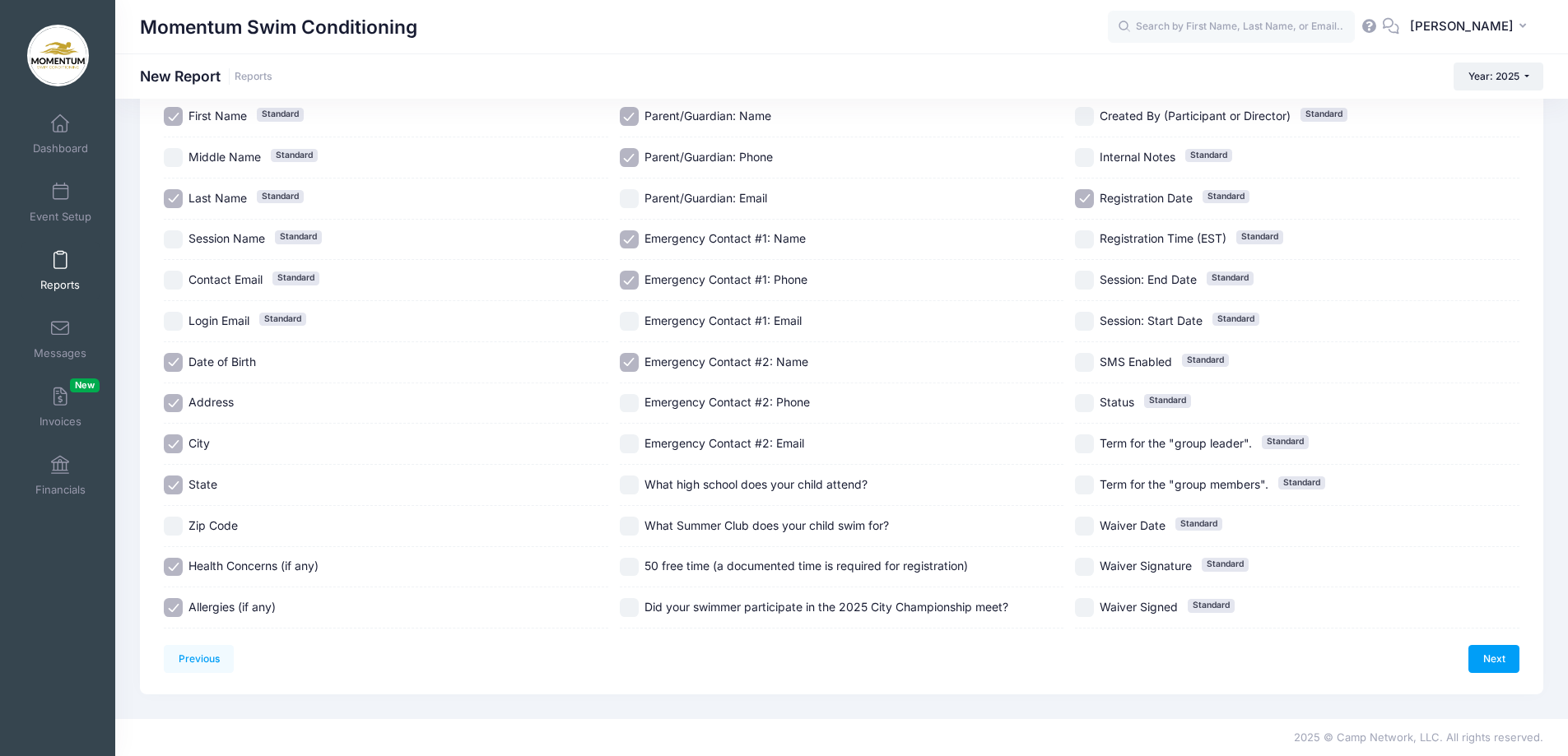
checkbox input "true"
click at [1092, 202] on input "Registration Date Standard" at bounding box center [1084, 198] width 19 height 19
checkbox input "false"
click at [1492, 660] on link "Next" at bounding box center [1494, 659] width 51 height 28
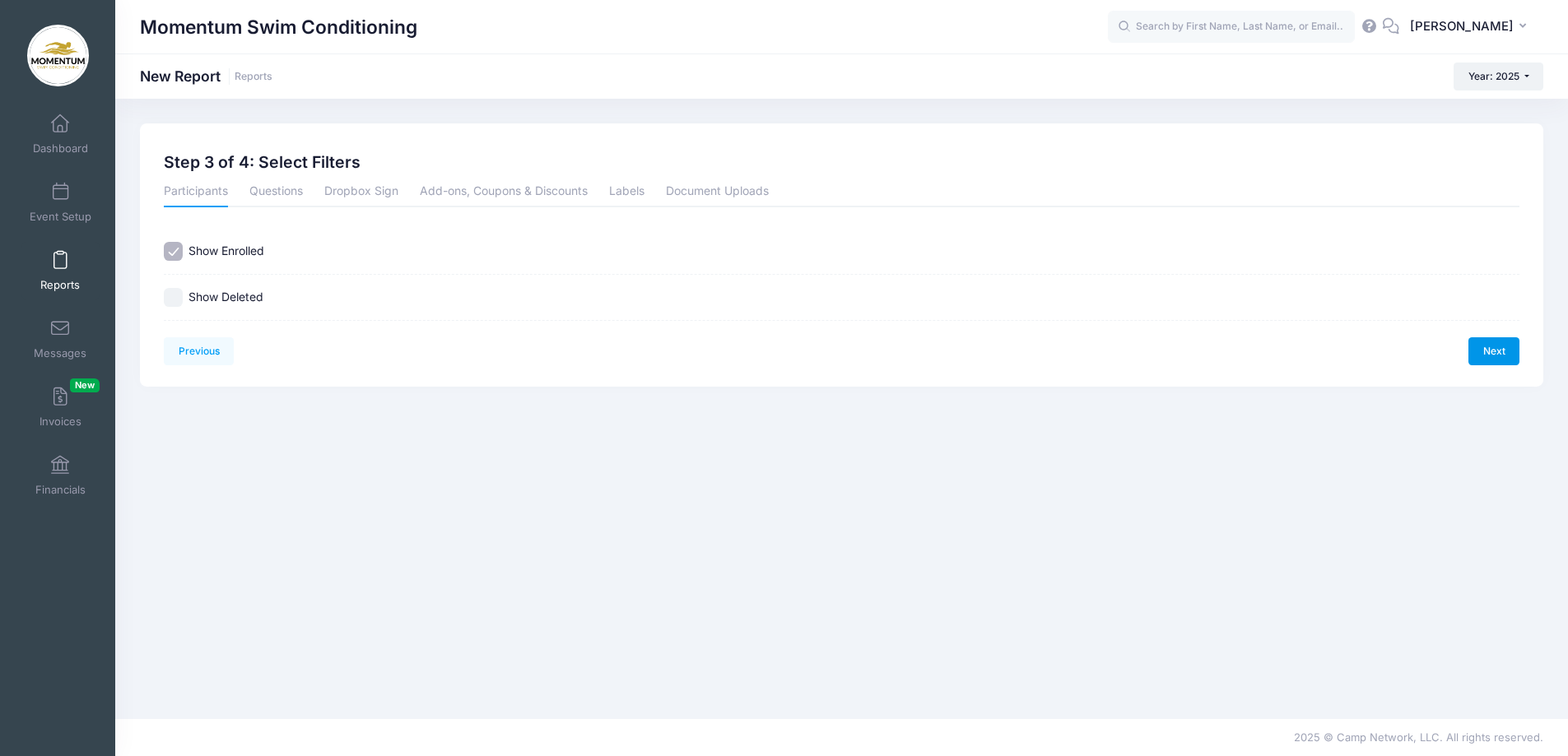
scroll to position [0, 0]
click at [1502, 347] on link "Next" at bounding box center [1506, 351] width 51 height 28
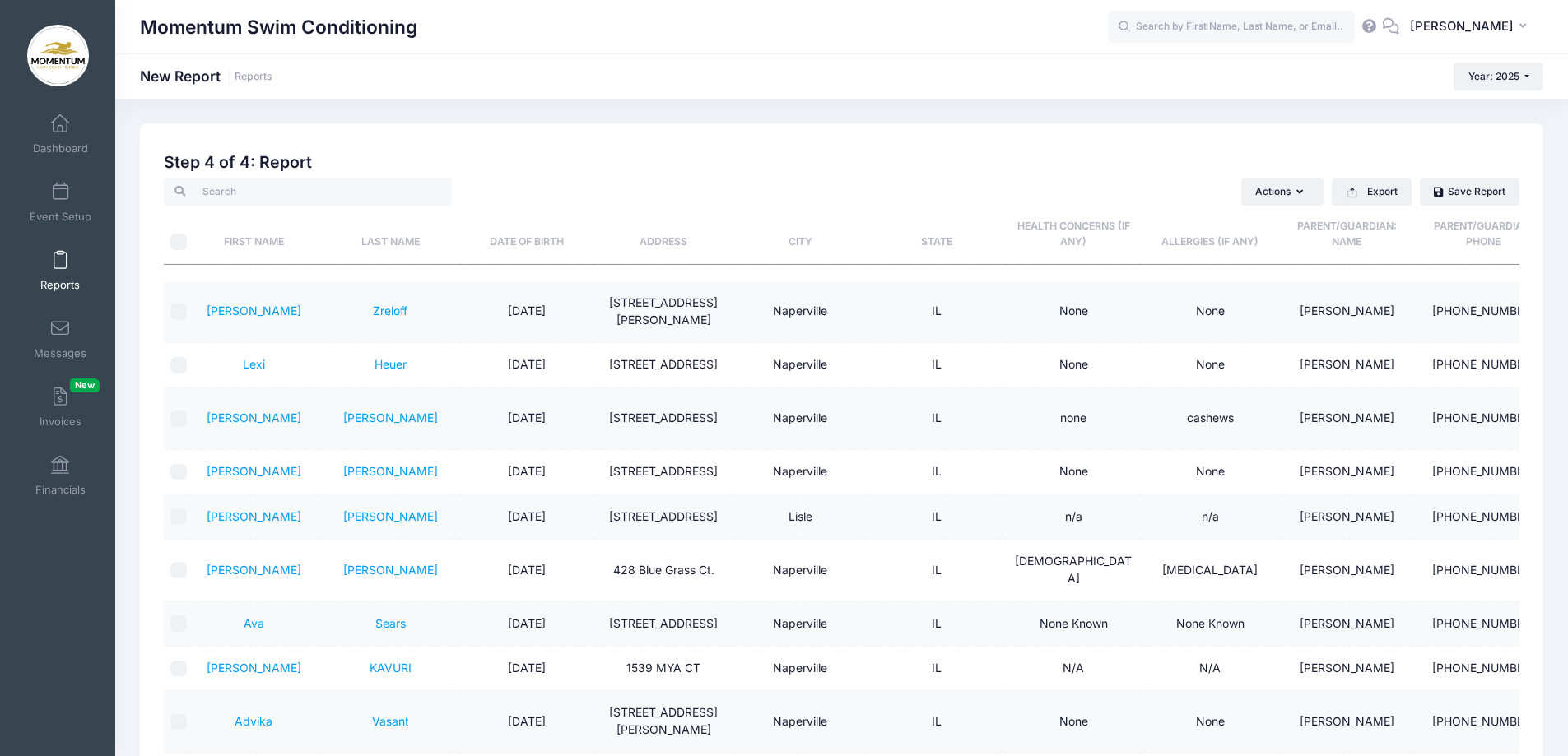
click at [394, 231] on th "Last Name" at bounding box center [390, 235] width 137 height 59
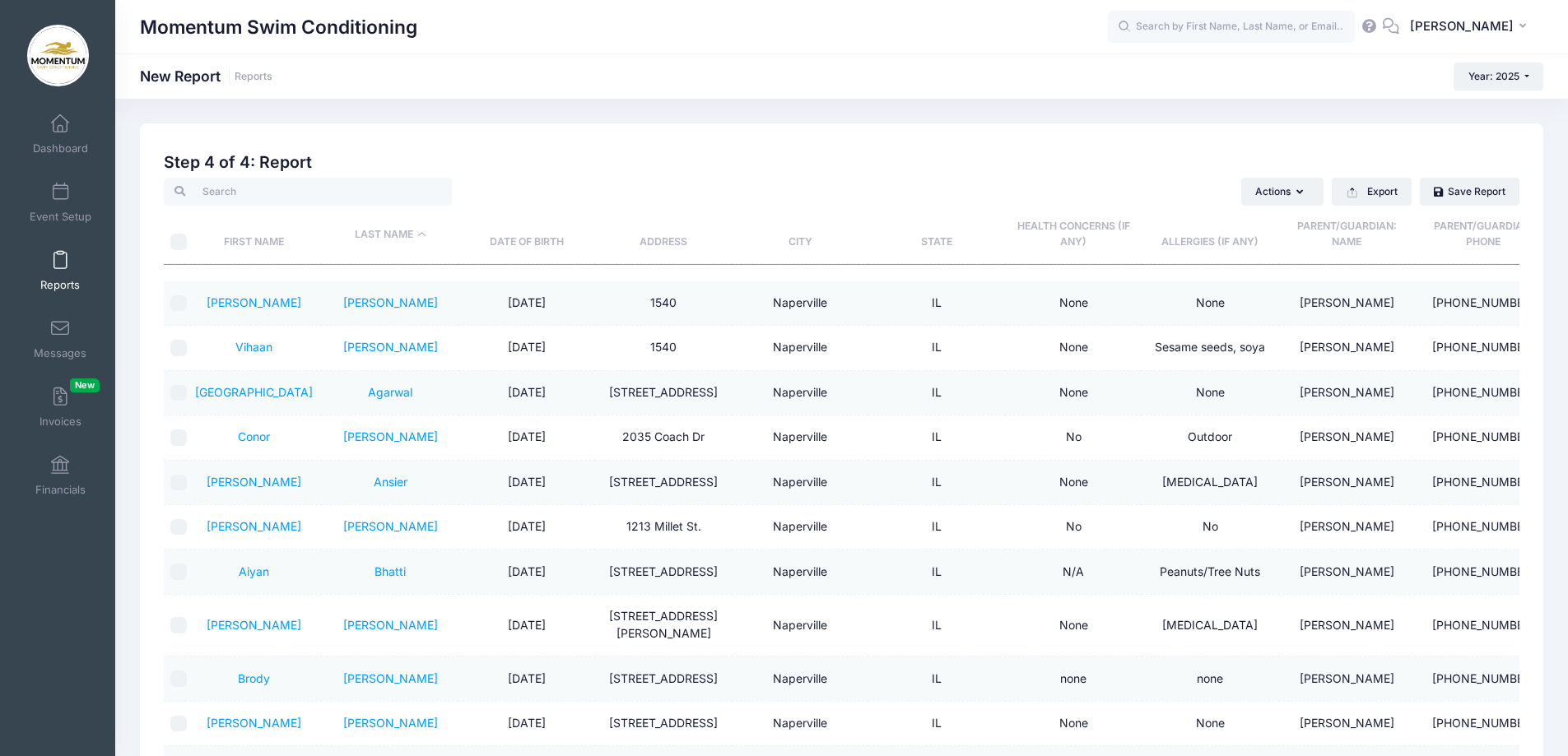
click at [187, 246] on th "First Name" at bounding box center [253, 235] width 137 height 59
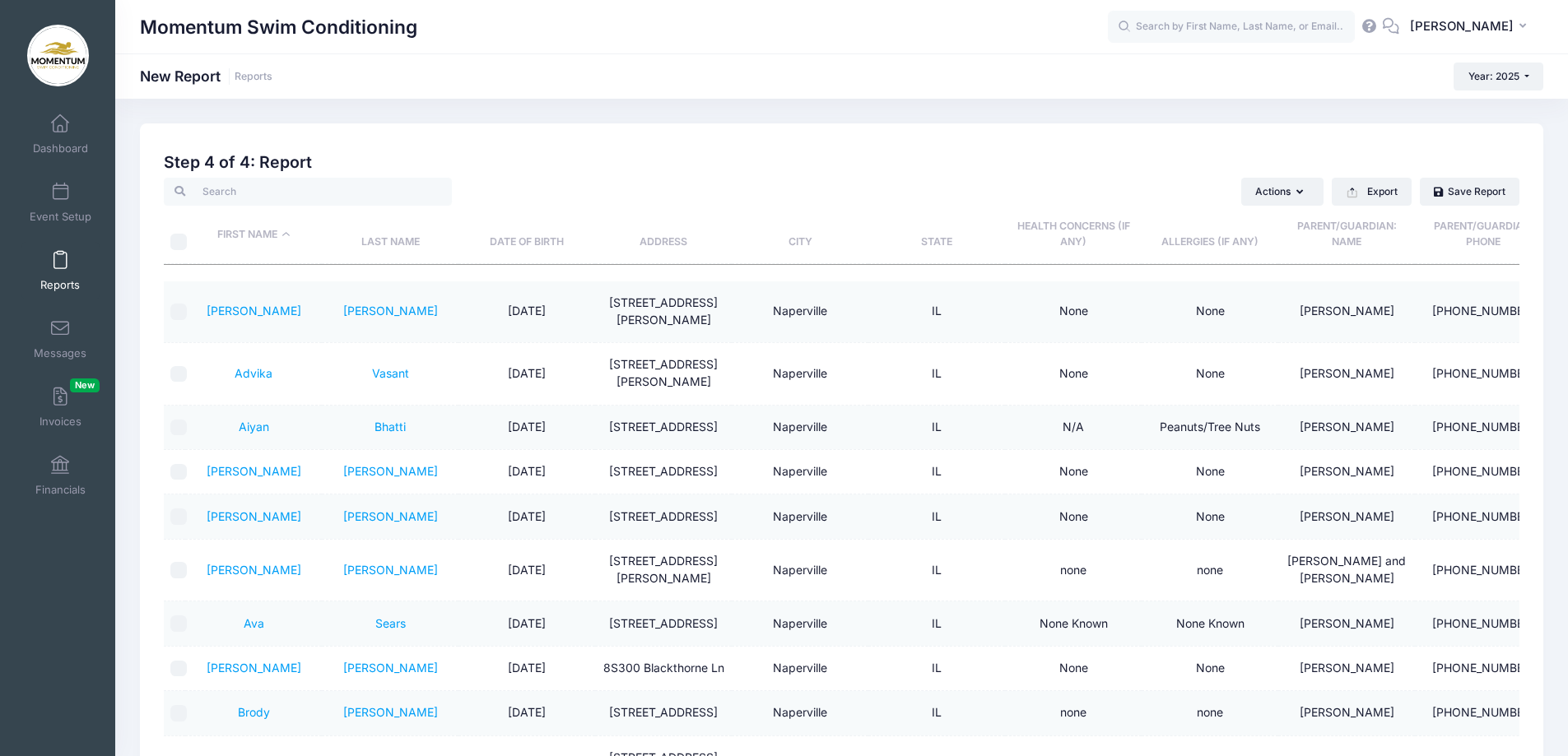
click at [384, 234] on th "Last Name" at bounding box center [390, 235] width 137 height 59
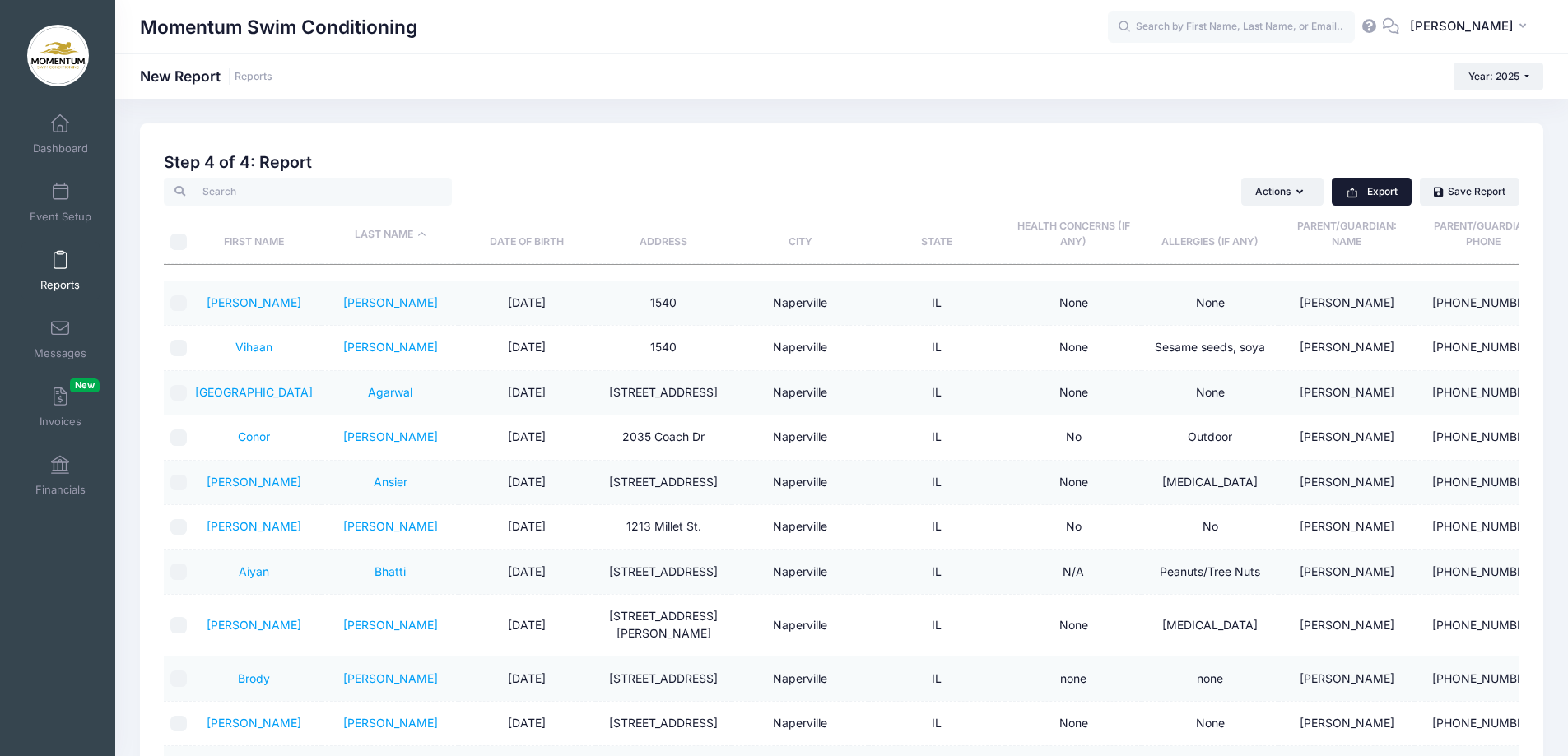
click at [1389, 192] on button "Export" at bounding box center [1371, 191] width 80 height 28
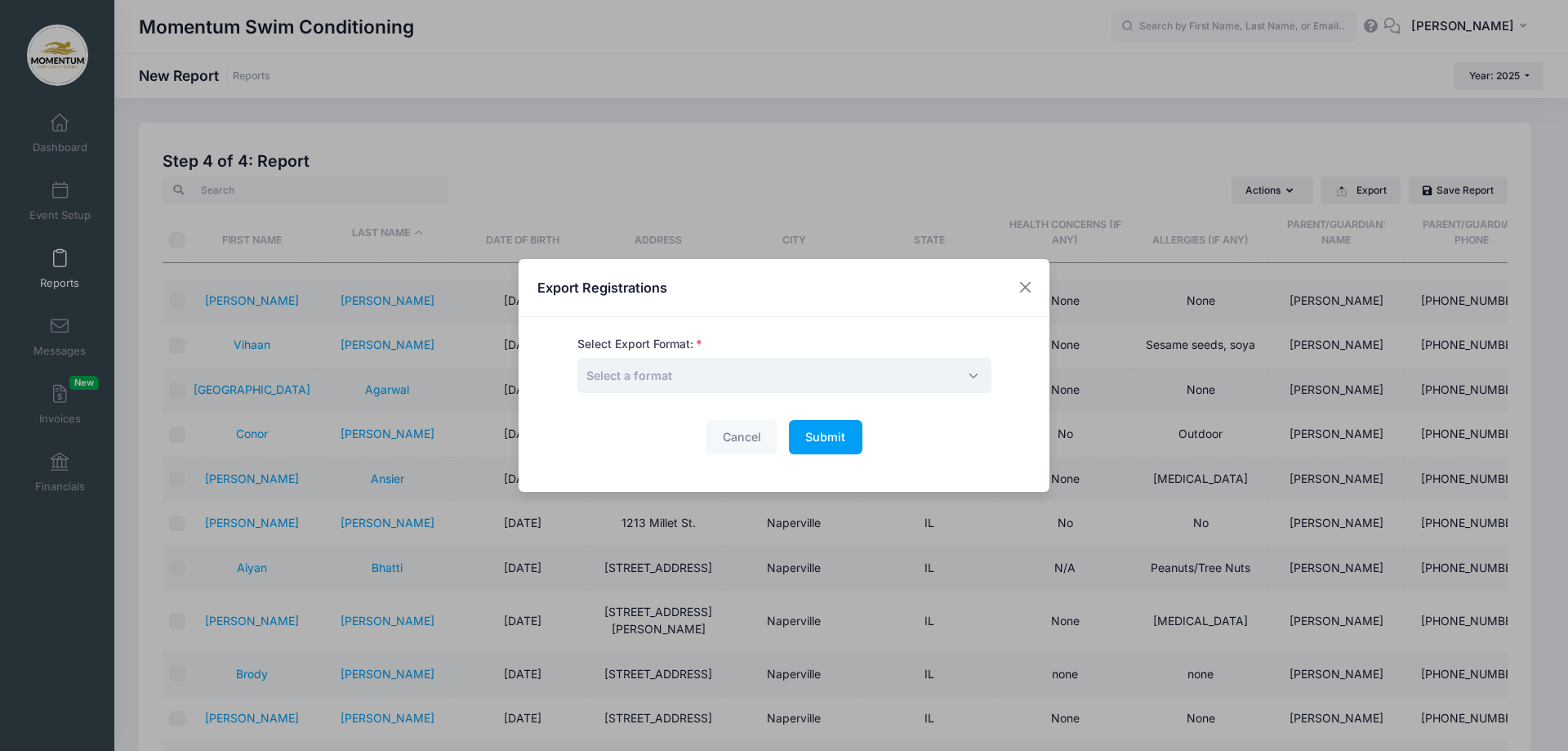
click at [964, 376] on span "Select a format" at bounding box center [784, 375] width 414 height 36
click at [826, 440] on span "Submit" at bounding box center [826, 436] width 40 height 14
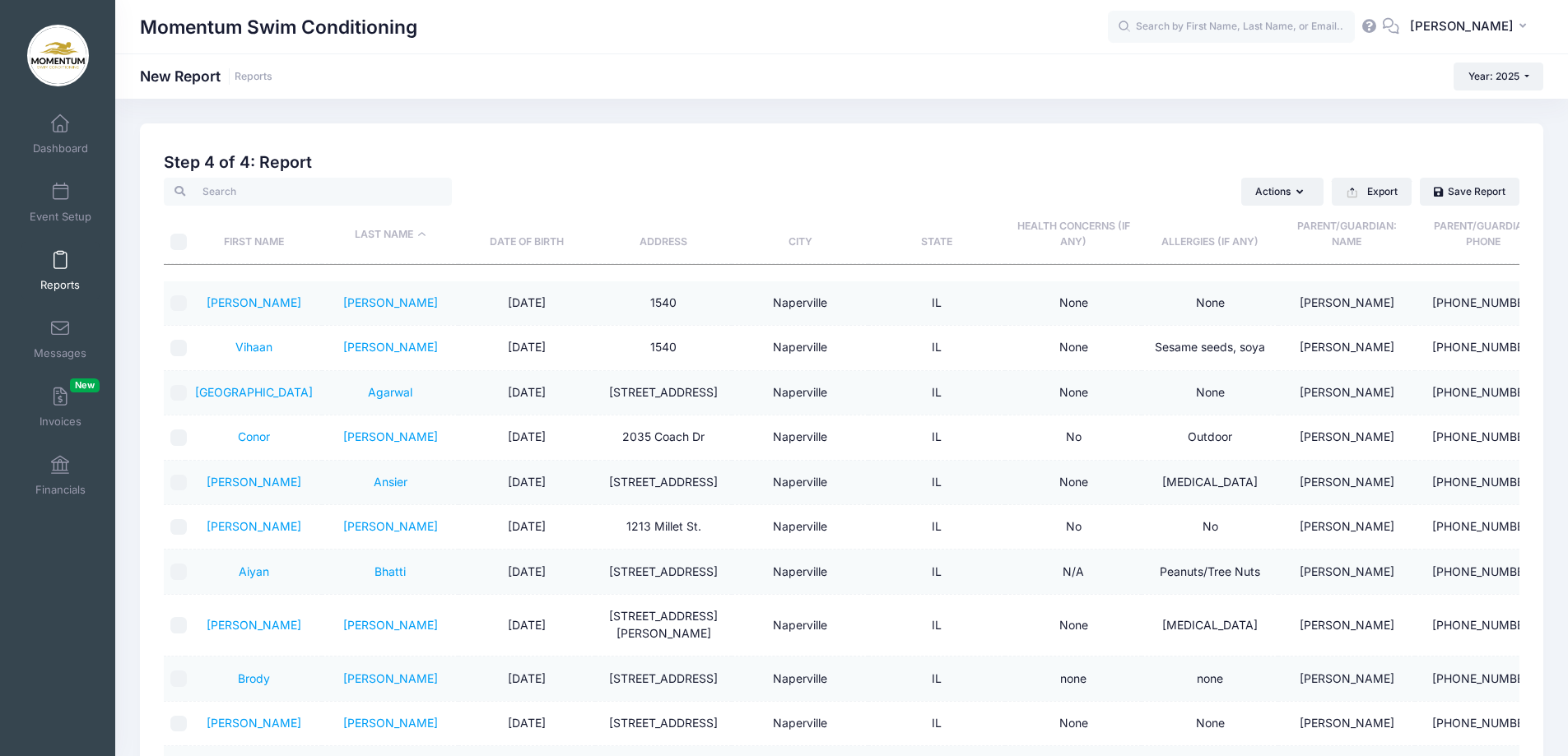
click at [887, 637] on td "IL" at bounding box center [937, 625] width 137 height 62
click at [997, 36] on div "Momentum Swim Conditioning" at bounding box center [623, 27] width 968 height 38
click at [1386, 188] on button "Export" at bounding box center [1371, 191] width 80 height 28
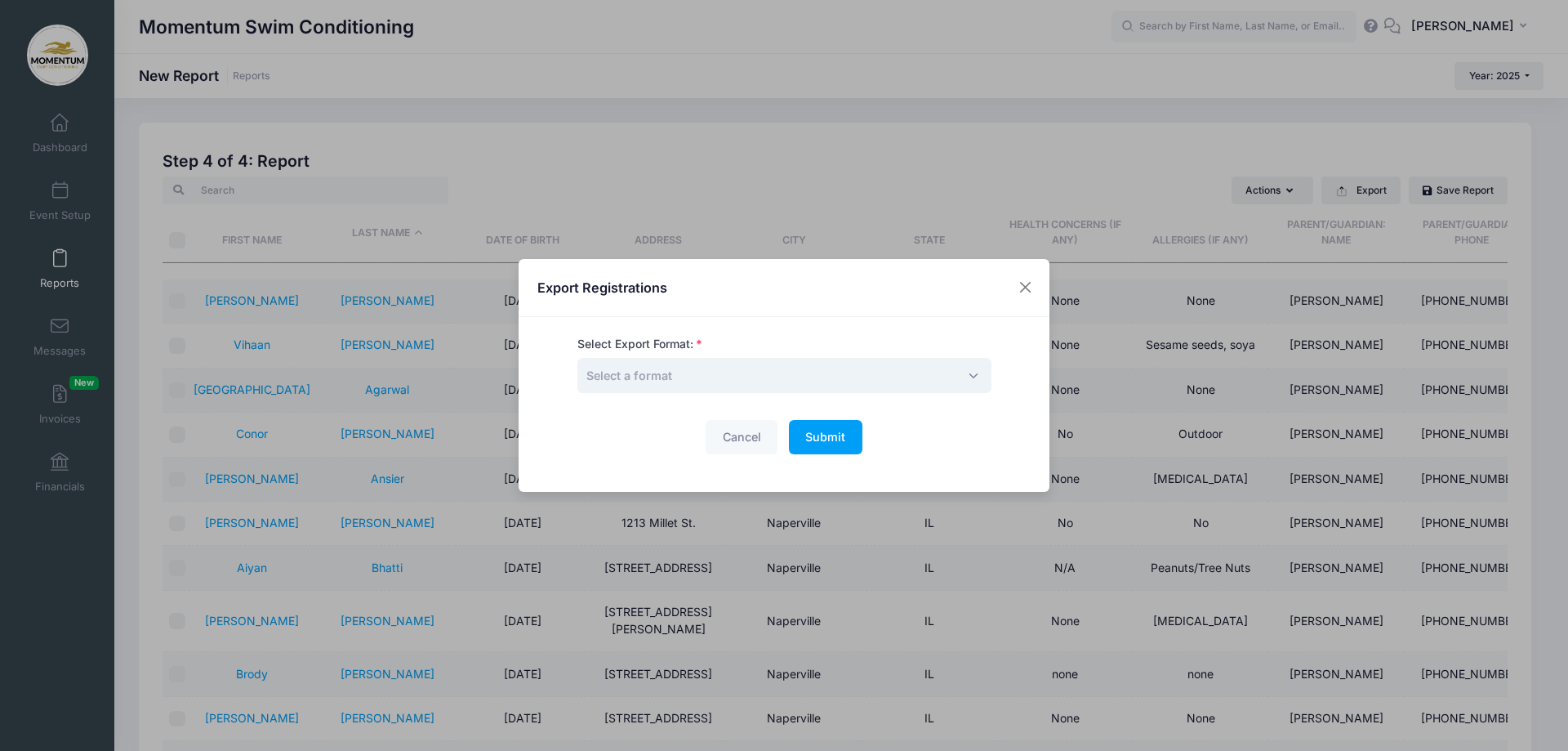
click at [959, 377] on span "Select a format" at bounding box center [784, 375] width 414 height 36
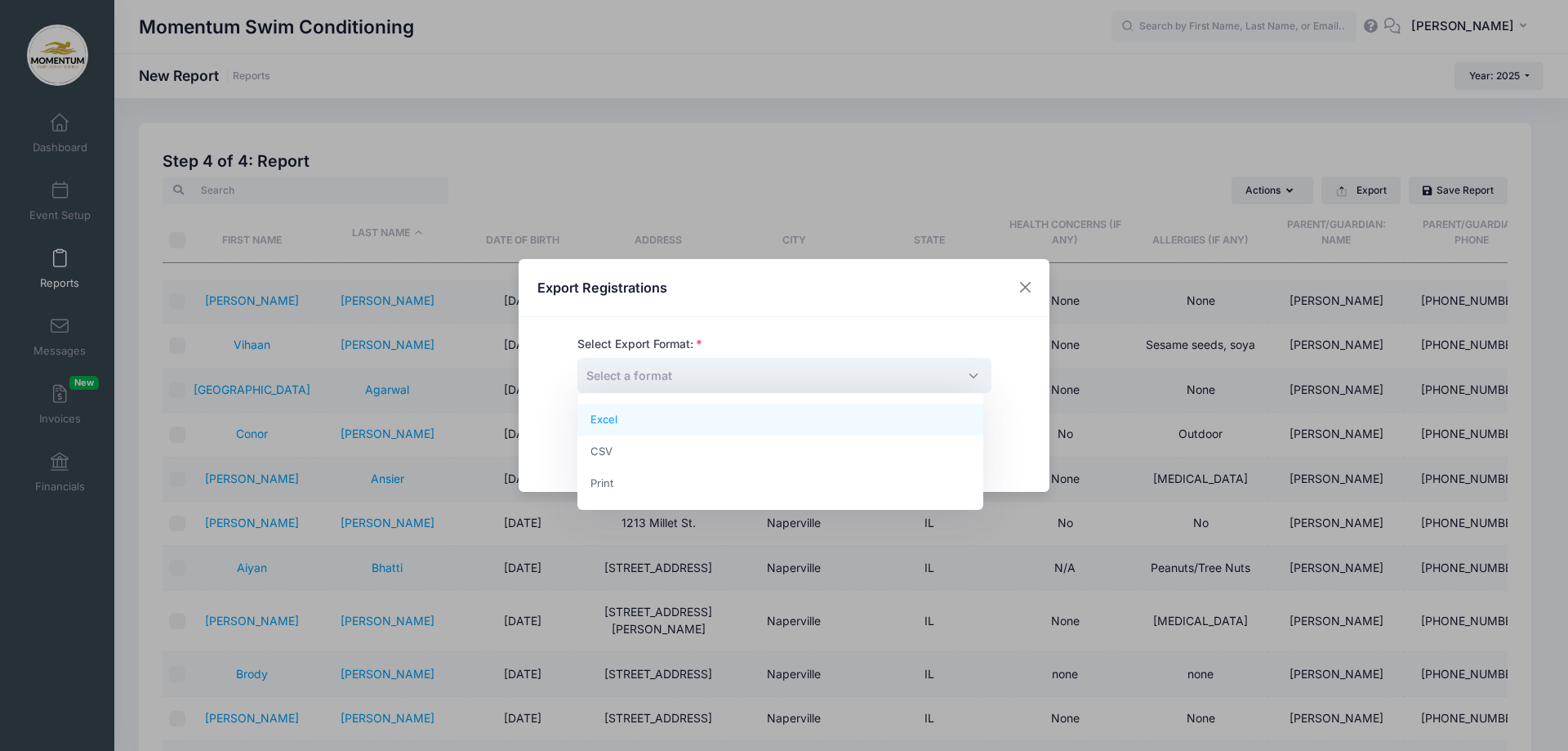
select select "excel"
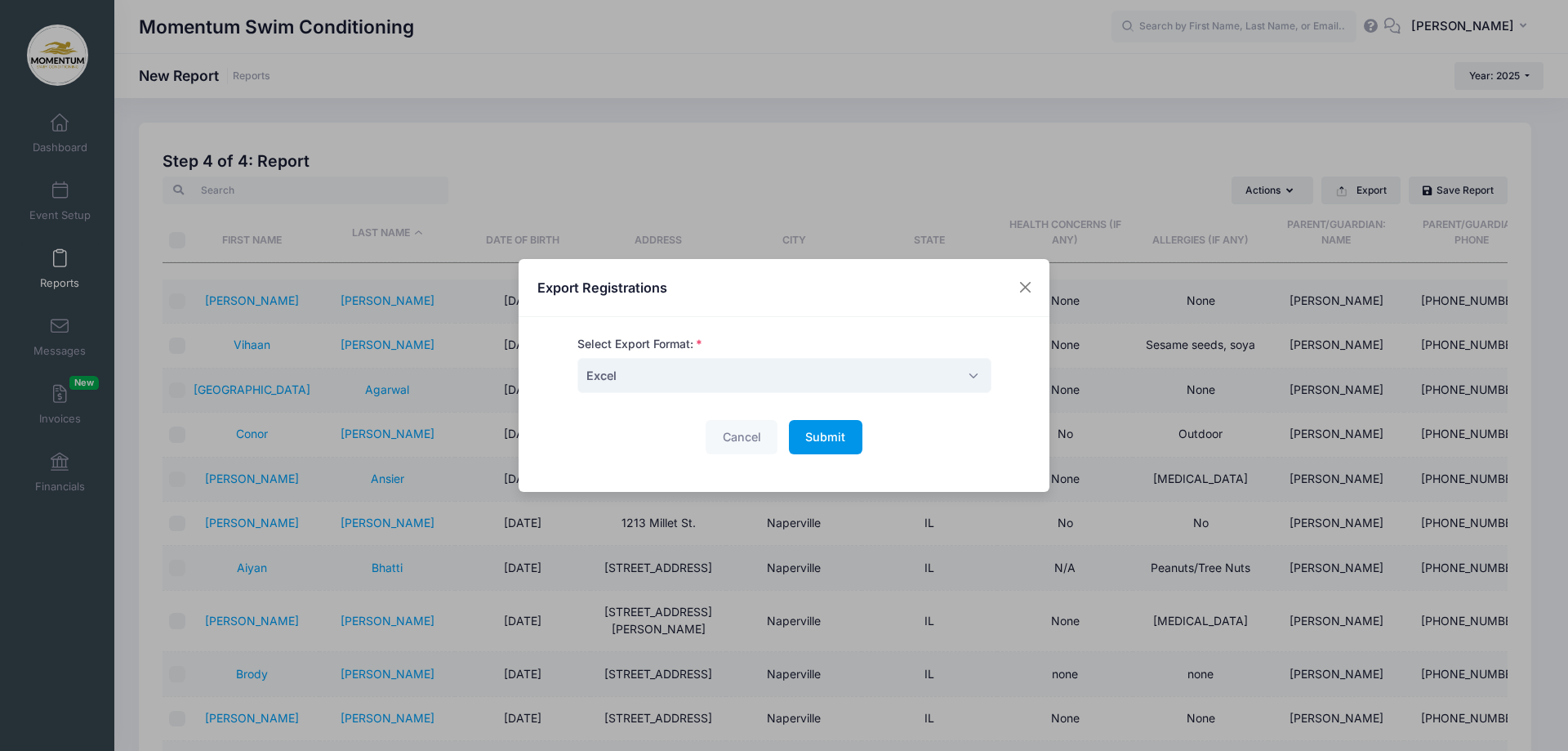
click at [820, 439] on span "Submit" at bounding box center [826, 436] width 40 height 14
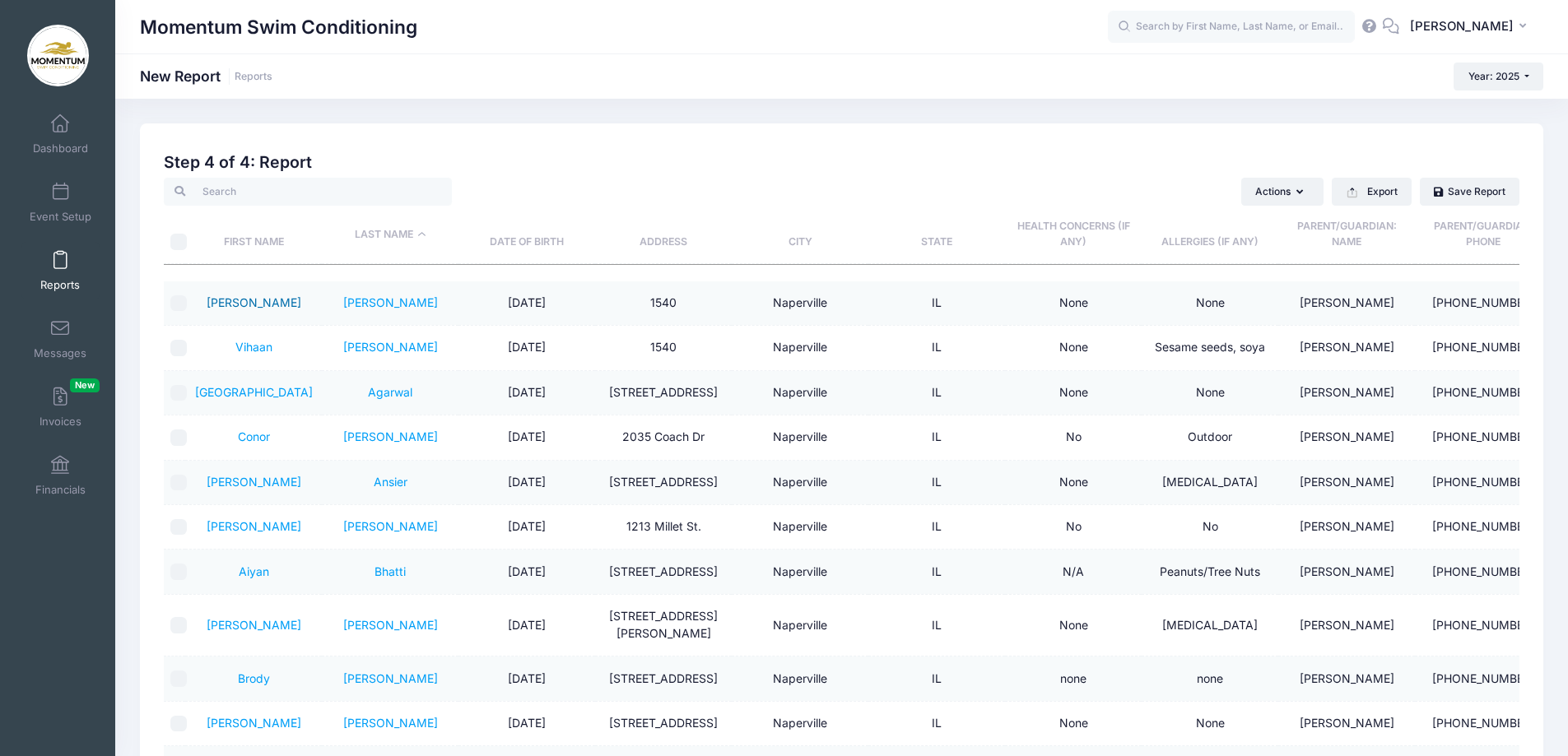
click at [258, 304] on link "[PERSON_NAME]" at bounding box center [254, 301] width 95 height 14
